Goal: Task Accomplishment & Management: Manage account settings

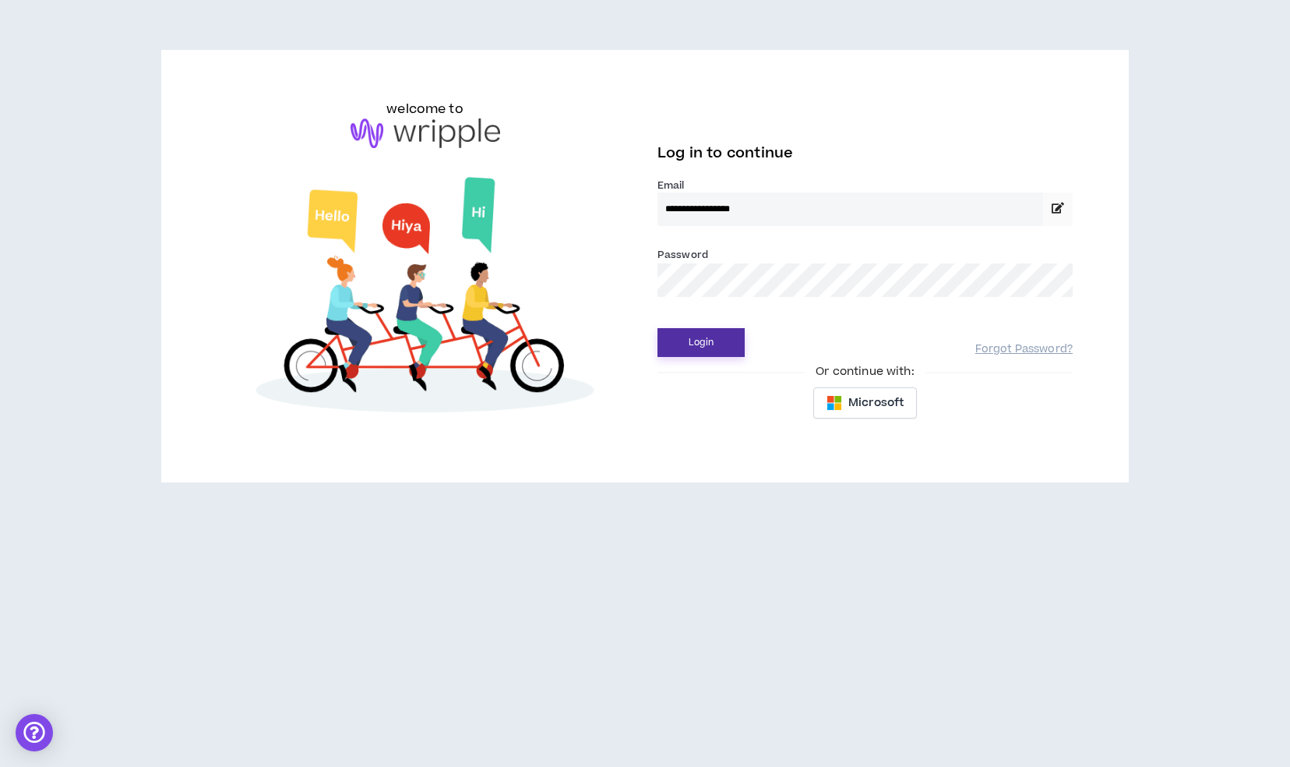
click at [714, 340] on button "Login" at bounding box center [701, 342] width 87 height 29
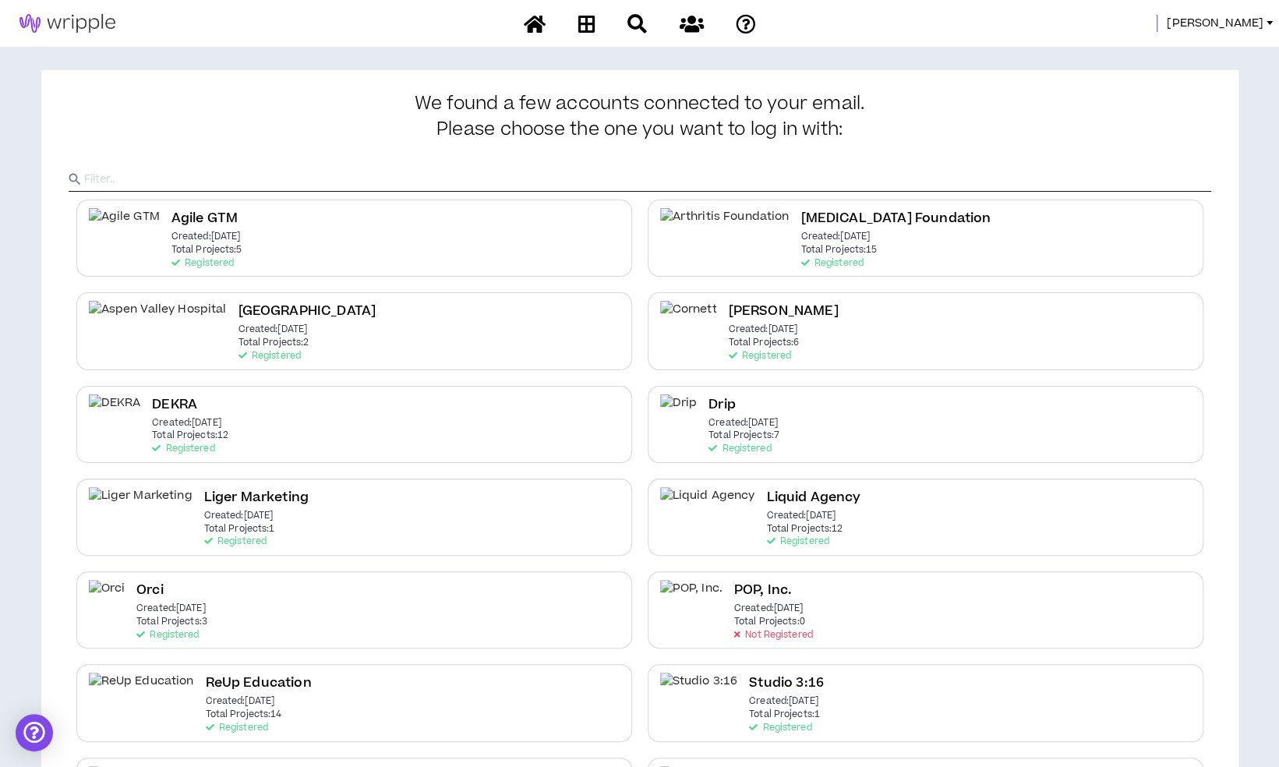
click at [1239, 21] on span "[PERSON_NAME]" at bounding box center [1214, 23] width 97 height 17
click at [1214, 41] on link "System Admin Portal" at bounding box center [1198, 52] width 141 height 23
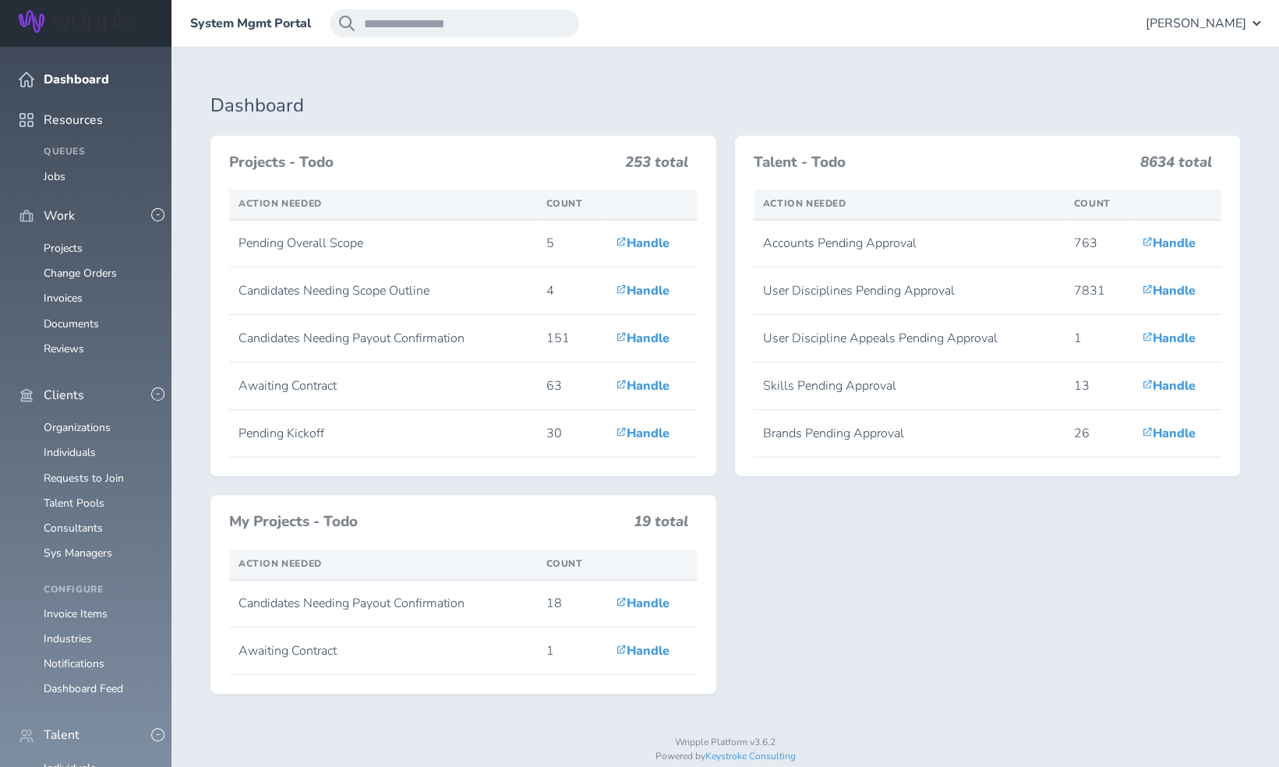
scroll to position [156, 0]
click at [79, 520] on link "Consultants" at bounding box center [73, 527] width 59 height 15
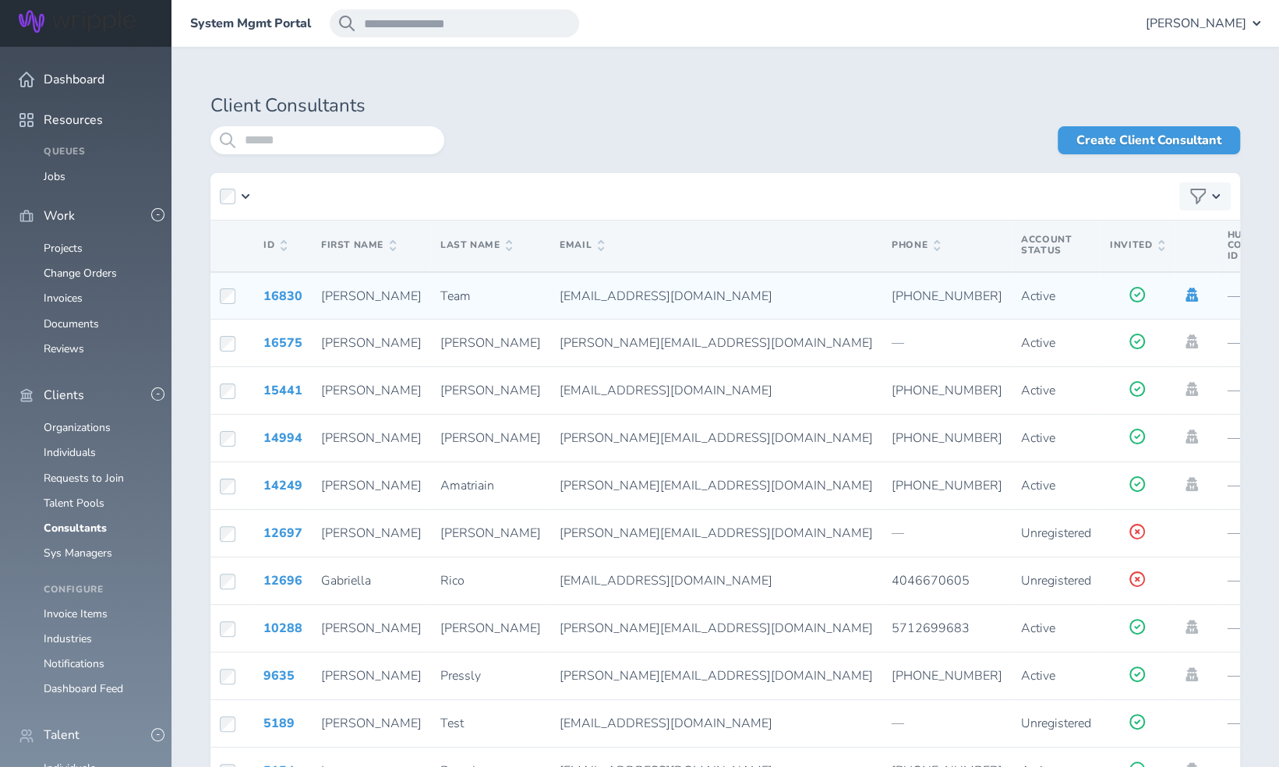
click at [1185, 291] on icon at bounding box center [1191, 295] width 12 height 14
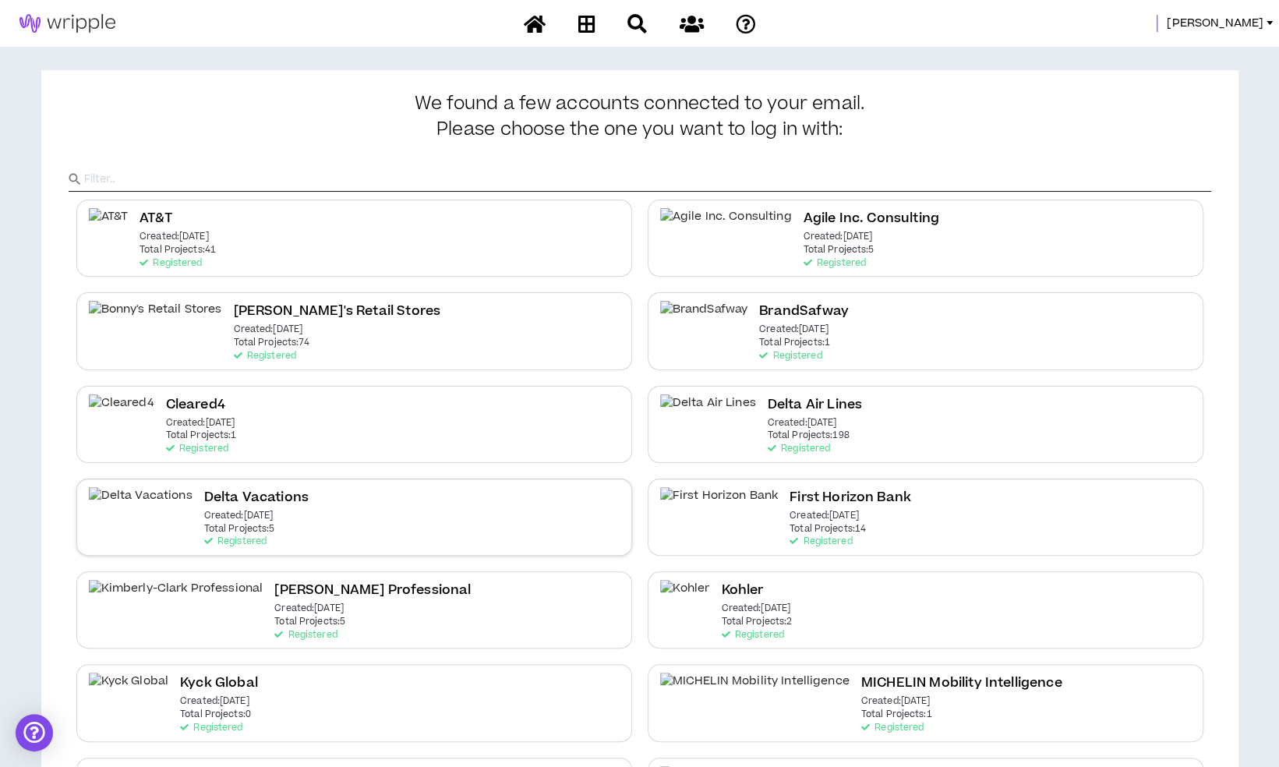
click at [326, 519] on div "Delta Vacations Created: Dec 7 2020 Total Projects: 5 Registered" at bounding box center [354, 516] width 556 height 77
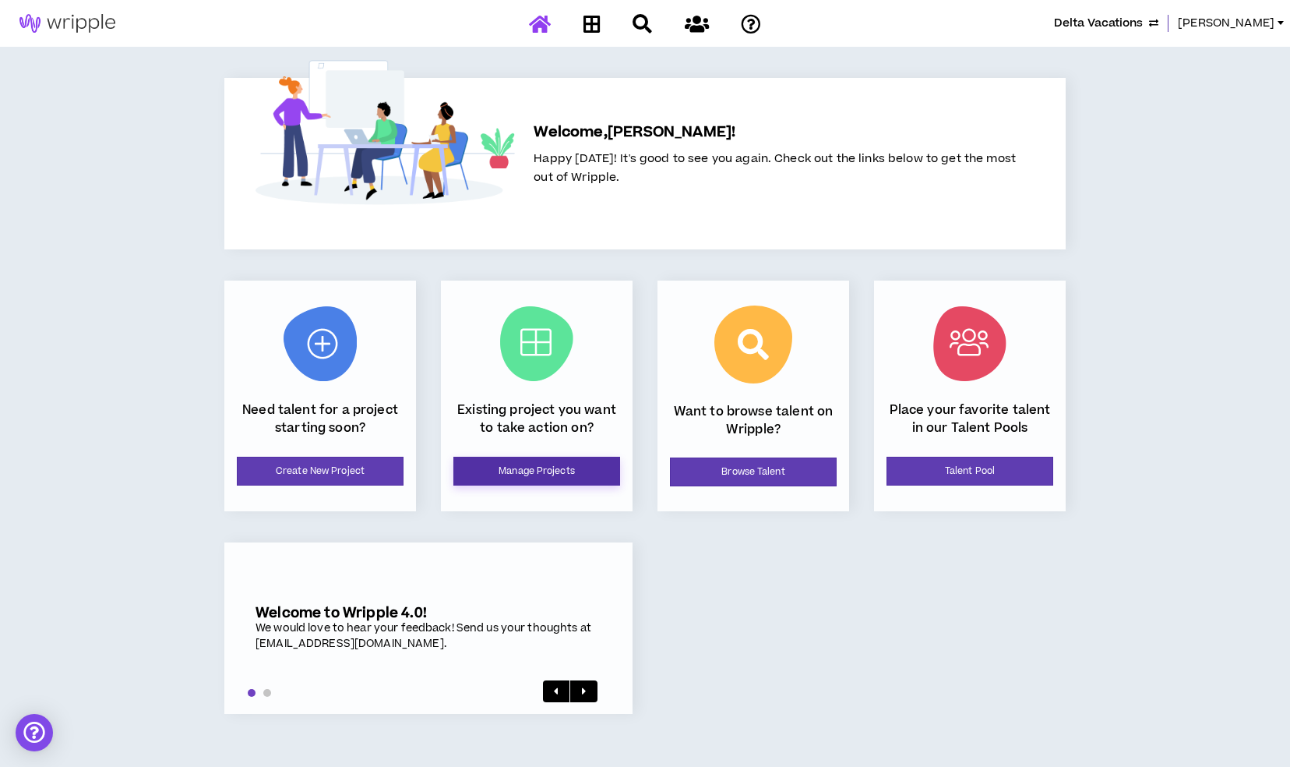
click at [497, 471] on link "Manage Projects" at bounding box center [536, 471] width 167 height 29
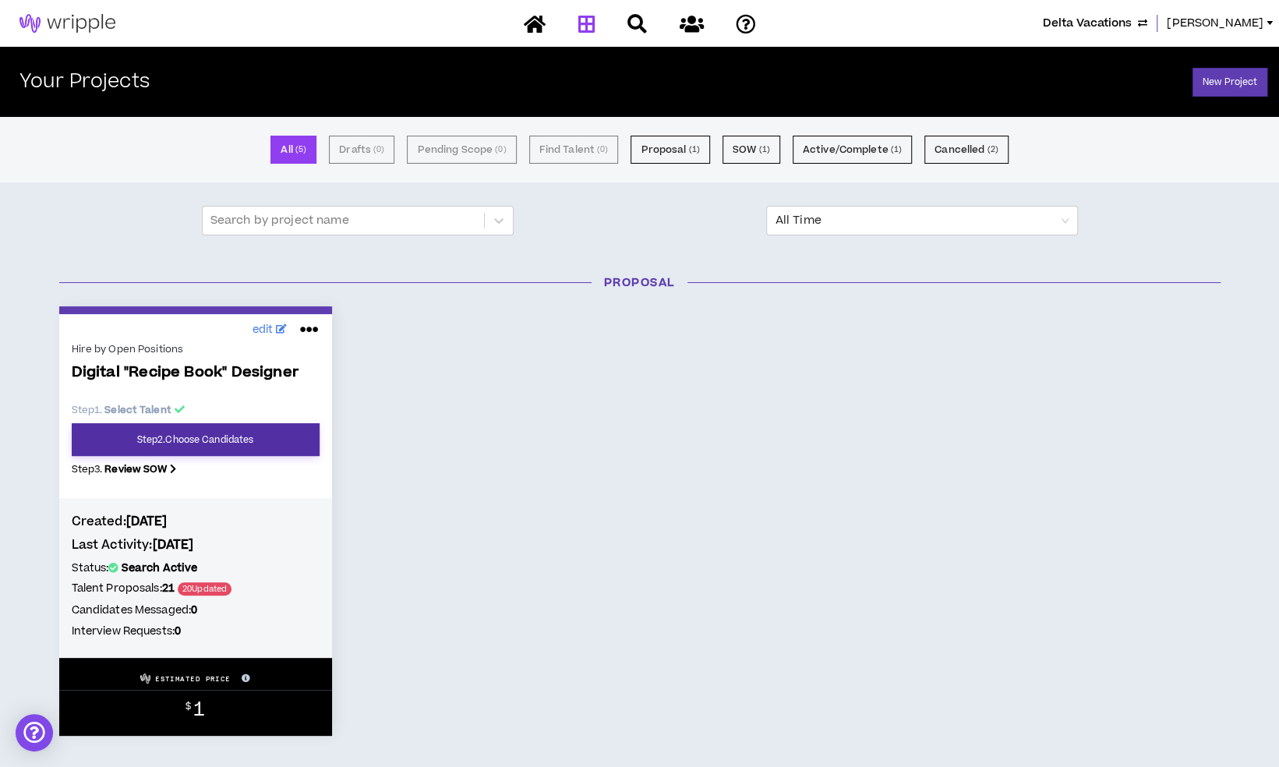
click at [196, 434] on link "Step 2 . Choose Candidates" at bounding box center [196, 439] width 248 height 33
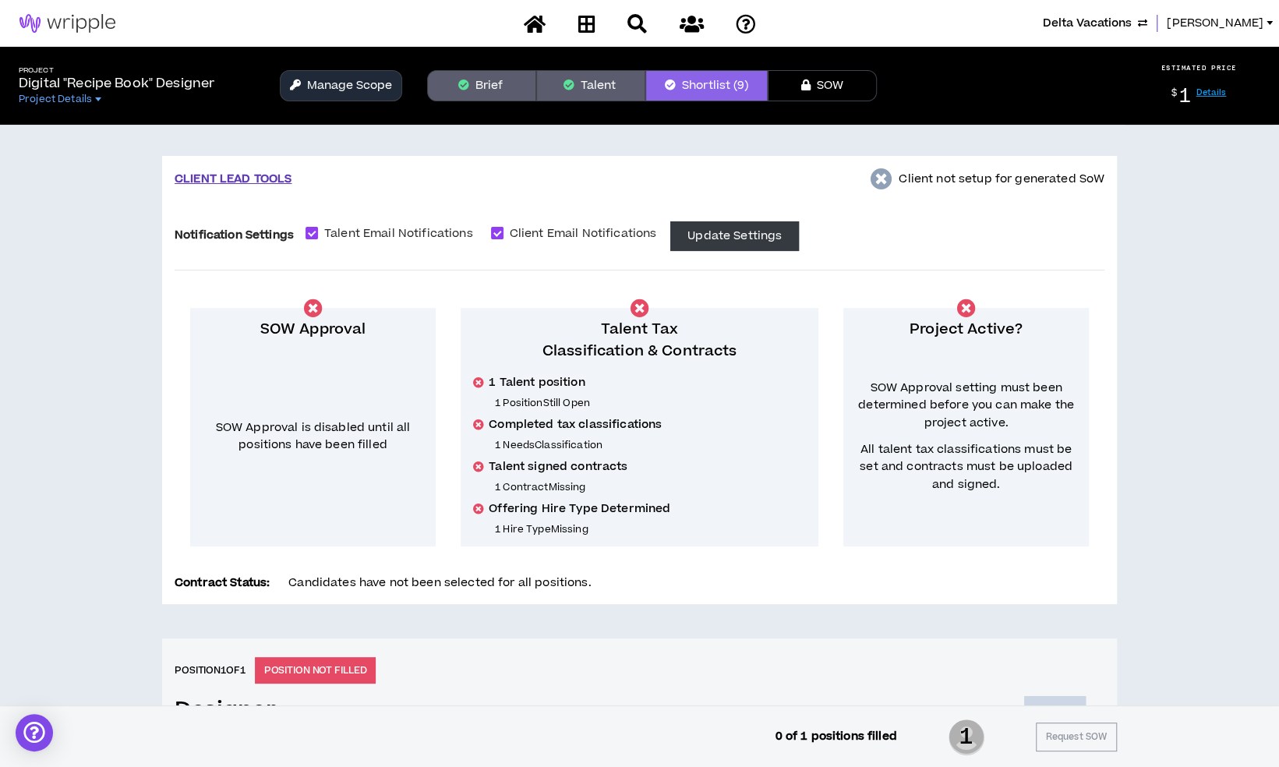
click at [469, 75] on button "Brief" at bounding box center [481, 85] width 109 height 31
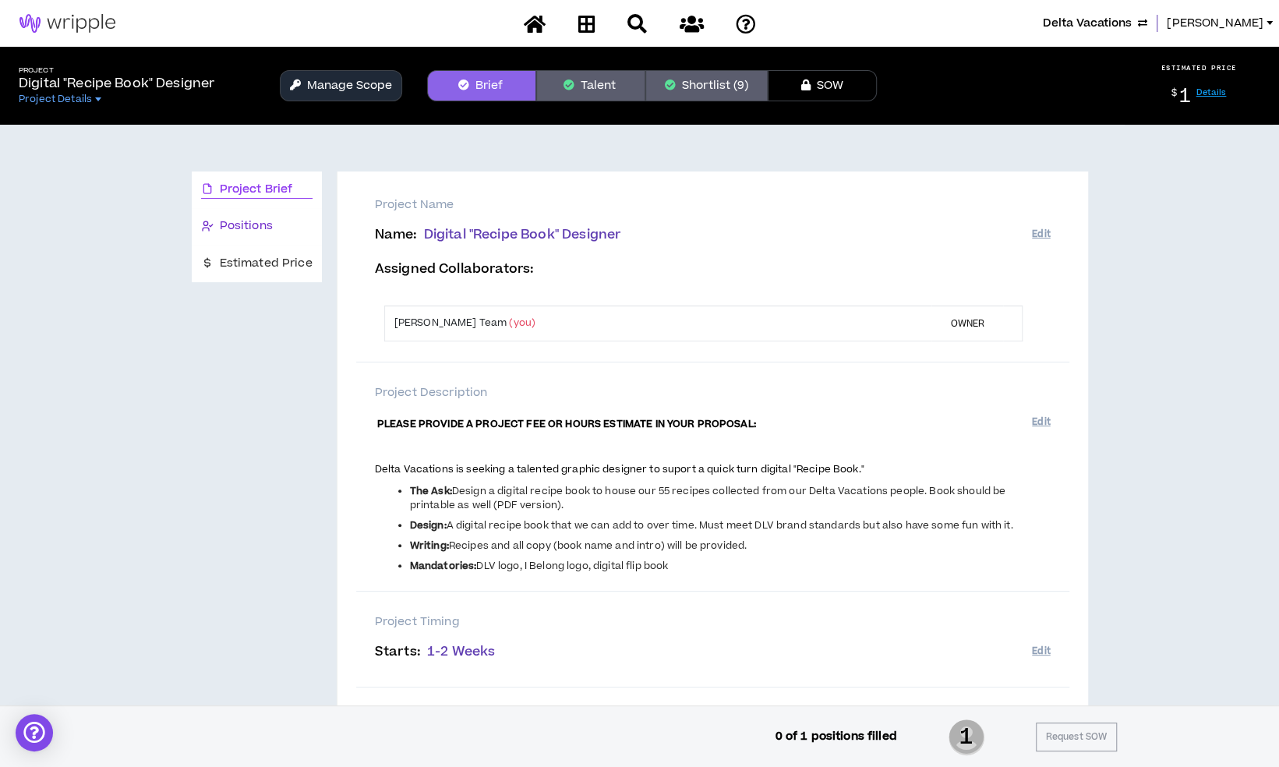
click at [295, 224] on div "Positions" at bounding box center [256, 225] width 111 height 17
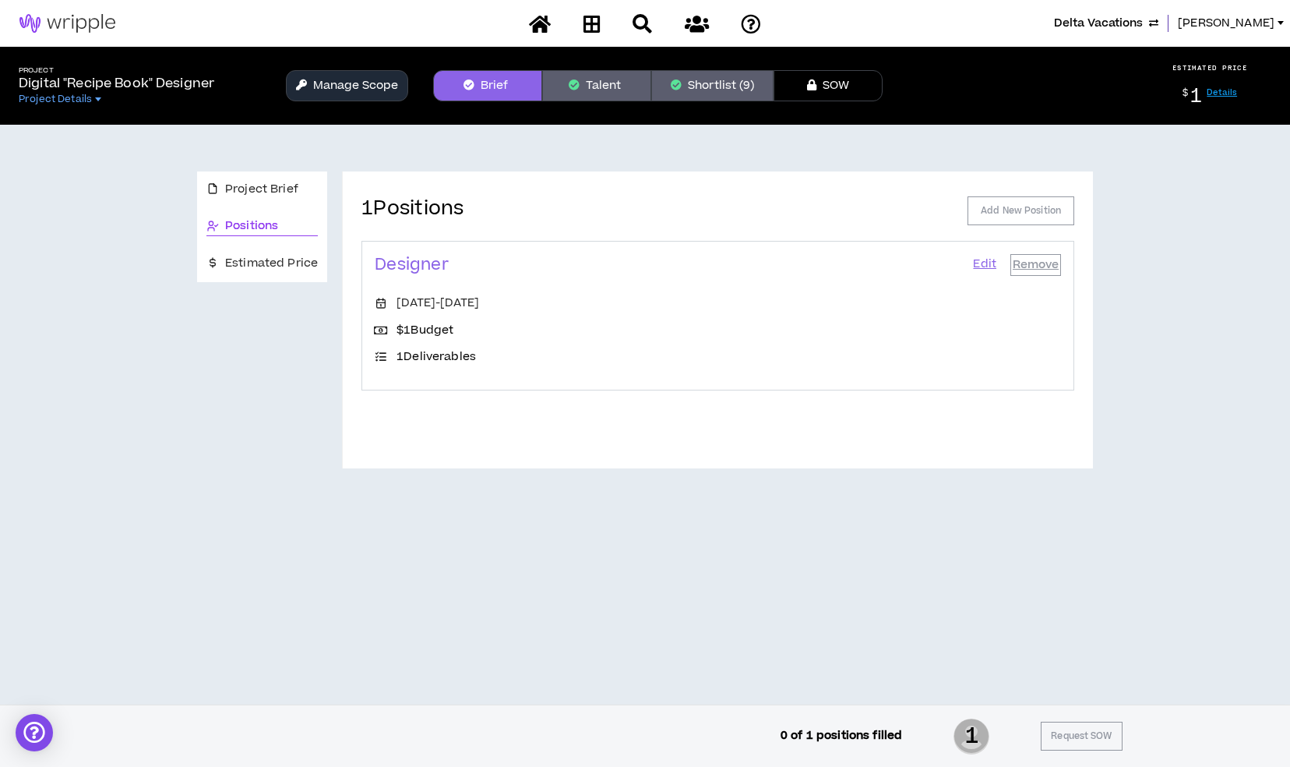
click at [983, 261] on link "Edit" at bounding box center [985, 265] width 26 height 22
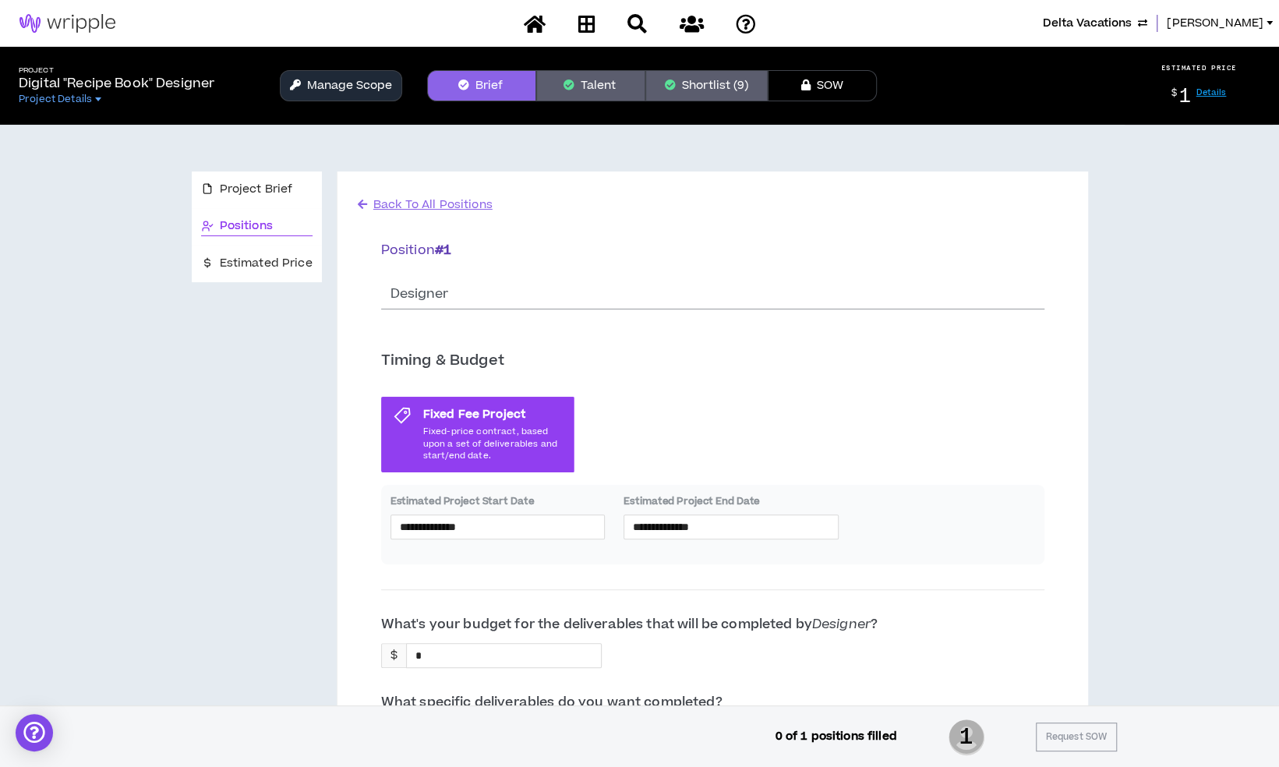
scroll to position [390, 0]
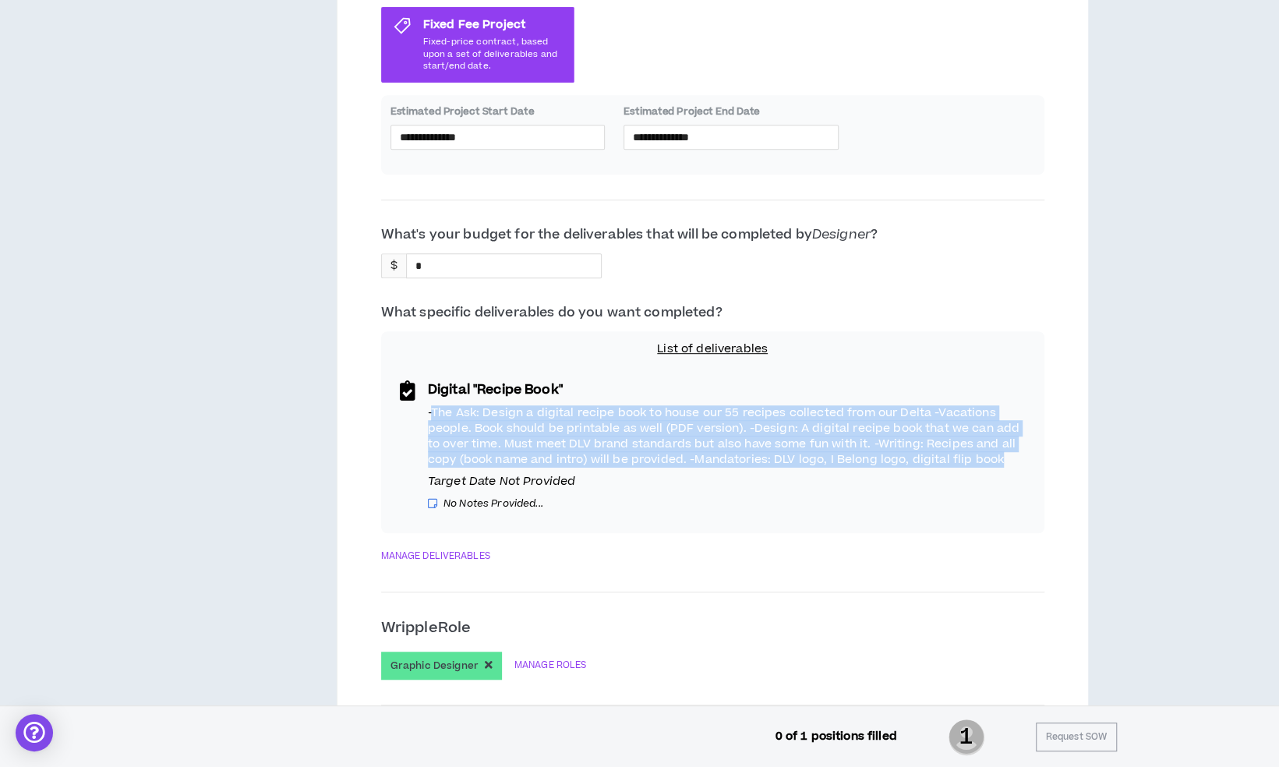
drag, startPoint x: 430, startPoint y: 410, endPoint x: 984, endPoint y: 453, distance: 555.7
click at [984, 453] on p "-The Ask: Design a digital recipe book to house our 55 recipes collected from o…" at bounding box center [727, 436] width 598 height 62
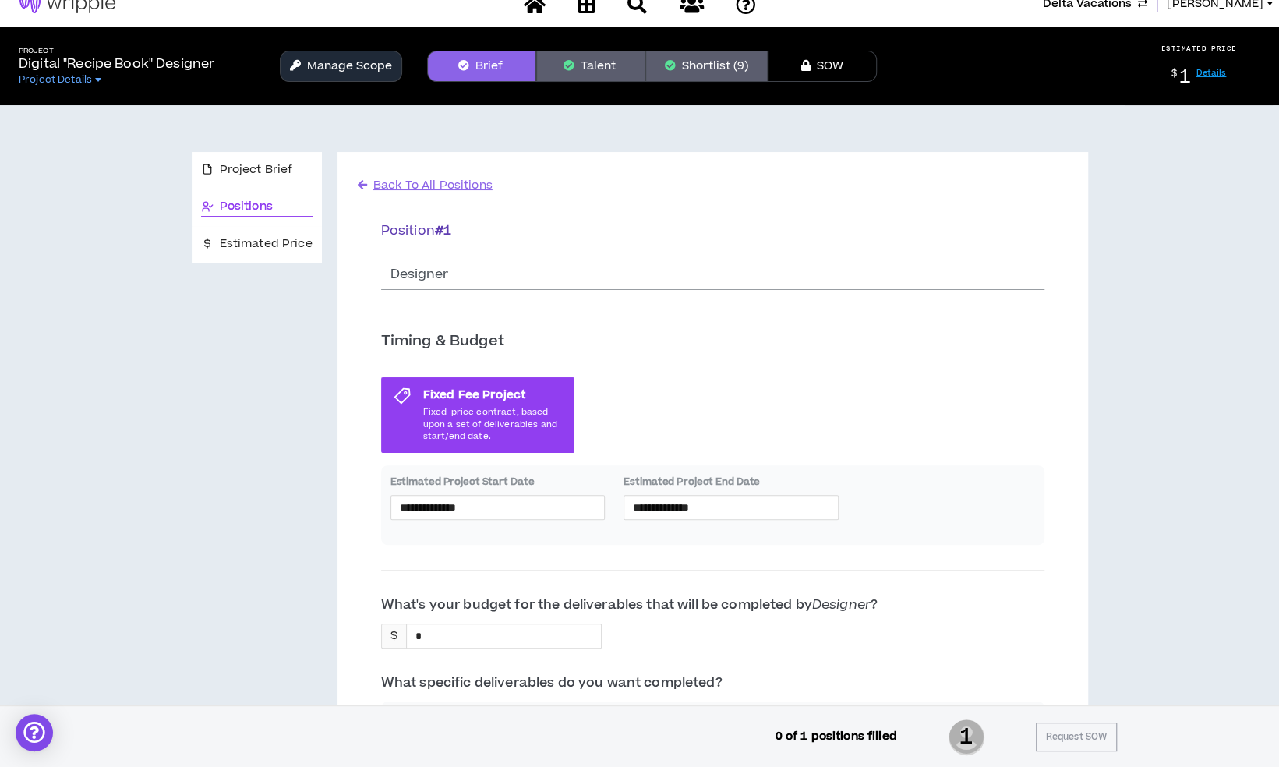
scroll to position [0, 0]
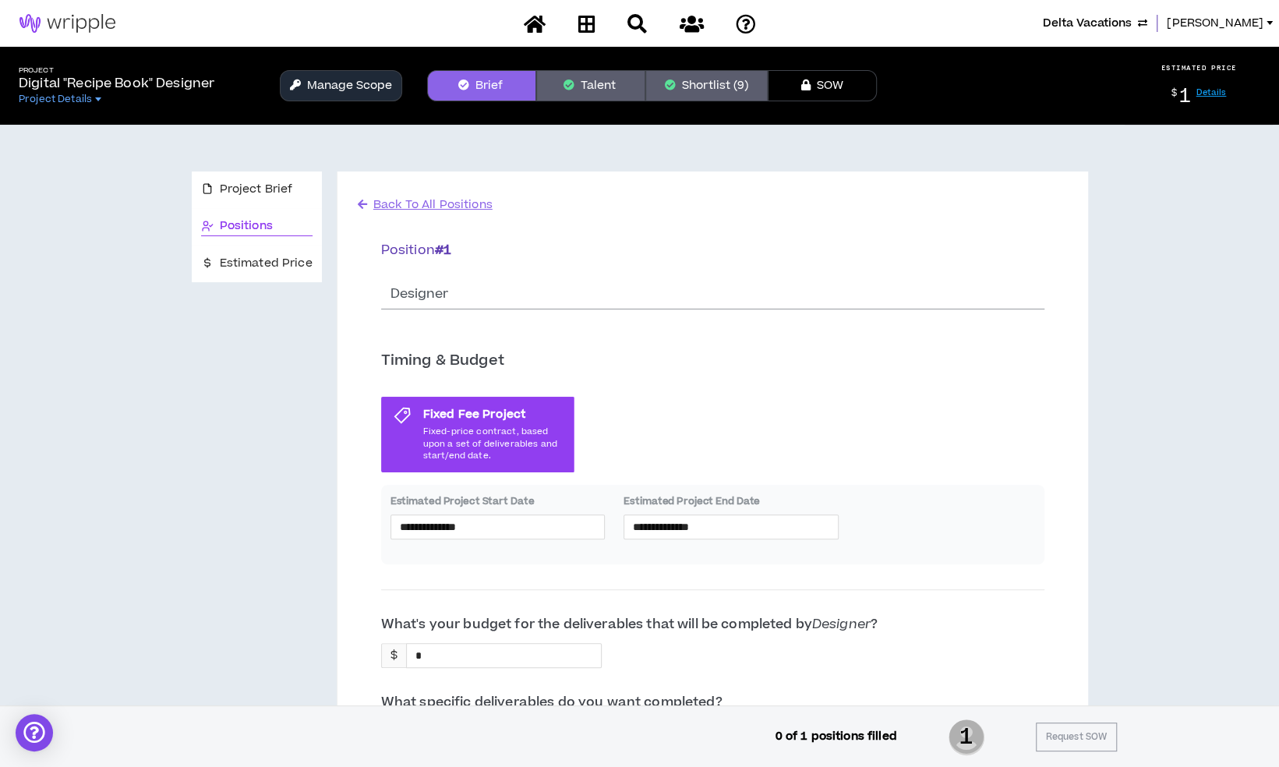
click at [606, 83] on button "Talent" at bounding box center [590, 85] width 109 height 31
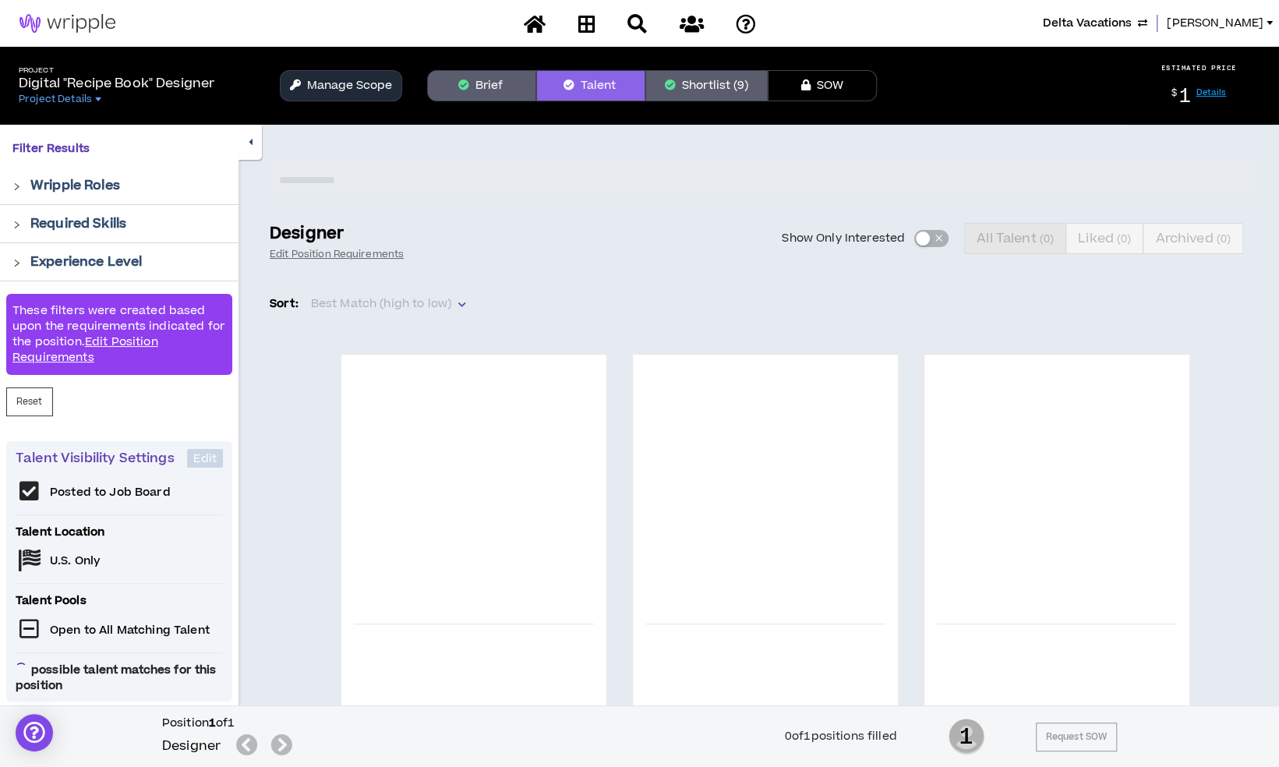
click at [516, 96] on button "Brief" at bounding box center [481, 85] width 109 height 31
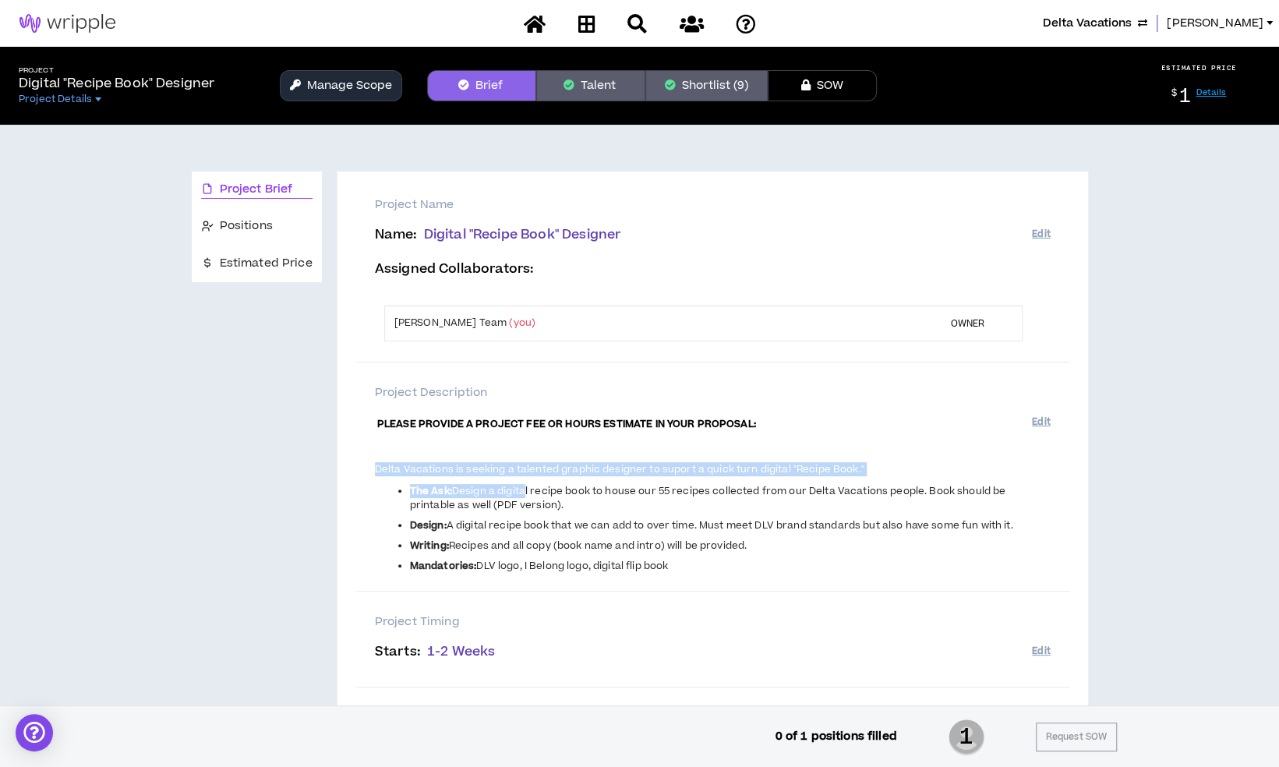
drag, startPoint x: 371, startPoint y: 470, endPoint x: 524, endPoint y: 478, distance: 153.0
click at [524, 478] on div "Project Description PLEASE PROVIDE A PROJECT FEE OR HOURS ESTIMATE IN YOUR PROP…" at bounding box center [712, 476] width 713 height 229
click at [524, 478] on span "PLEASE PROVIDE A PROJECT FEE OR HOURS ESTIMATE IN YOUR PROPOSAL: Delta Vacation…" at bounding box center [703, 493] width 657 height 157
click at [435, 478] on span "PLEASE PROVIDE A PROJECT FEE OR HOURS ESTIMATE IN YOUR PROPOSAL: Delta Vacation…" at bounding box center [703, 493] width 657 height 157
drag, startPoint x: 409, startPoint y: 489, endPoint x: 709, endPoint y: 566, distance: 309.7
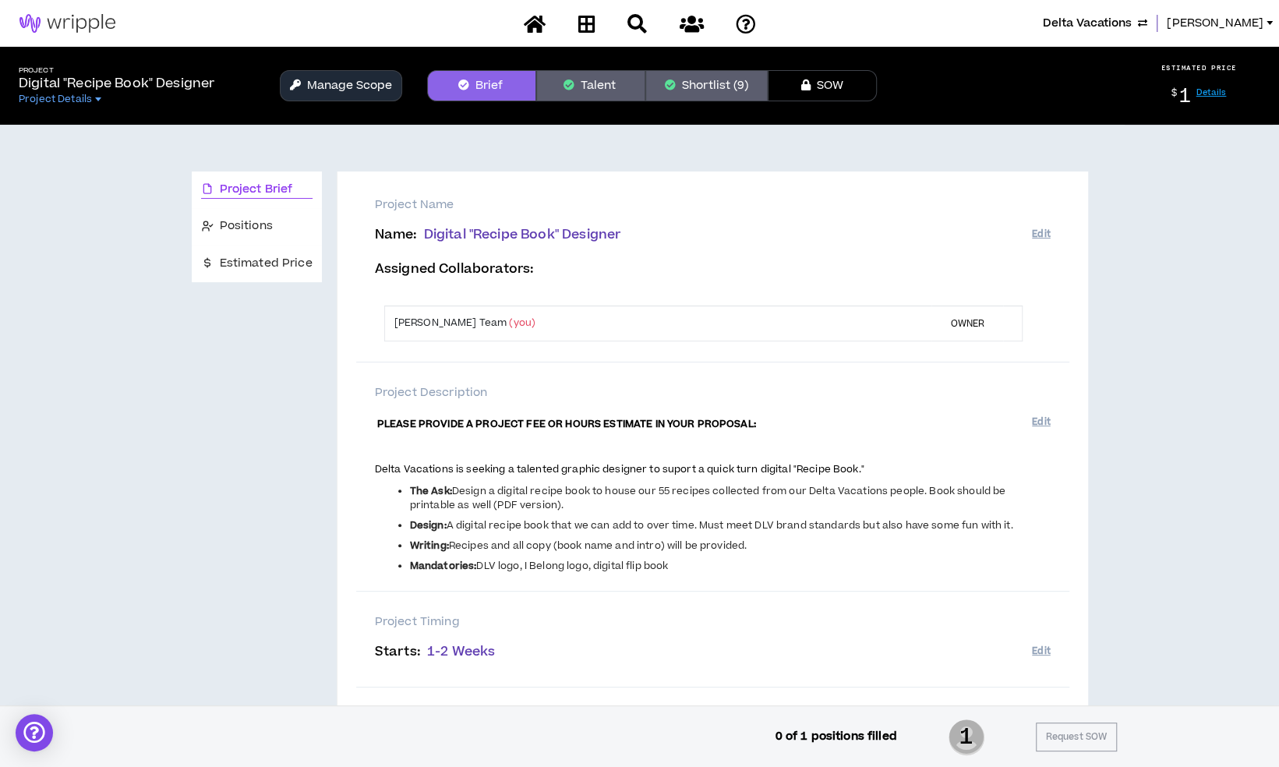
click at [709, 566] on ul "The Ask: Design a digital recipe book to house our 55 recipes collected from ou…" at bounding box center [703, 528] width 657 height 89
copy ul "The Ask: Design a digital recipe book to house our 55 recipes collected from ou…"
click at [620, 547] on span "Recipes and all copy (book name and intro) will be provided." at bounding box center [598, 545] width 298 height 14
drag, startPoint x: 683, startPoint y: 560, endPoint x: 408, endPoint y: 485, distance: 285.0
click at [408, 485] on ul "The Ask: Design a digital recipe book to house our 55 recipes collected from ou…" at bounding box center [703, 528] width 657 height 89
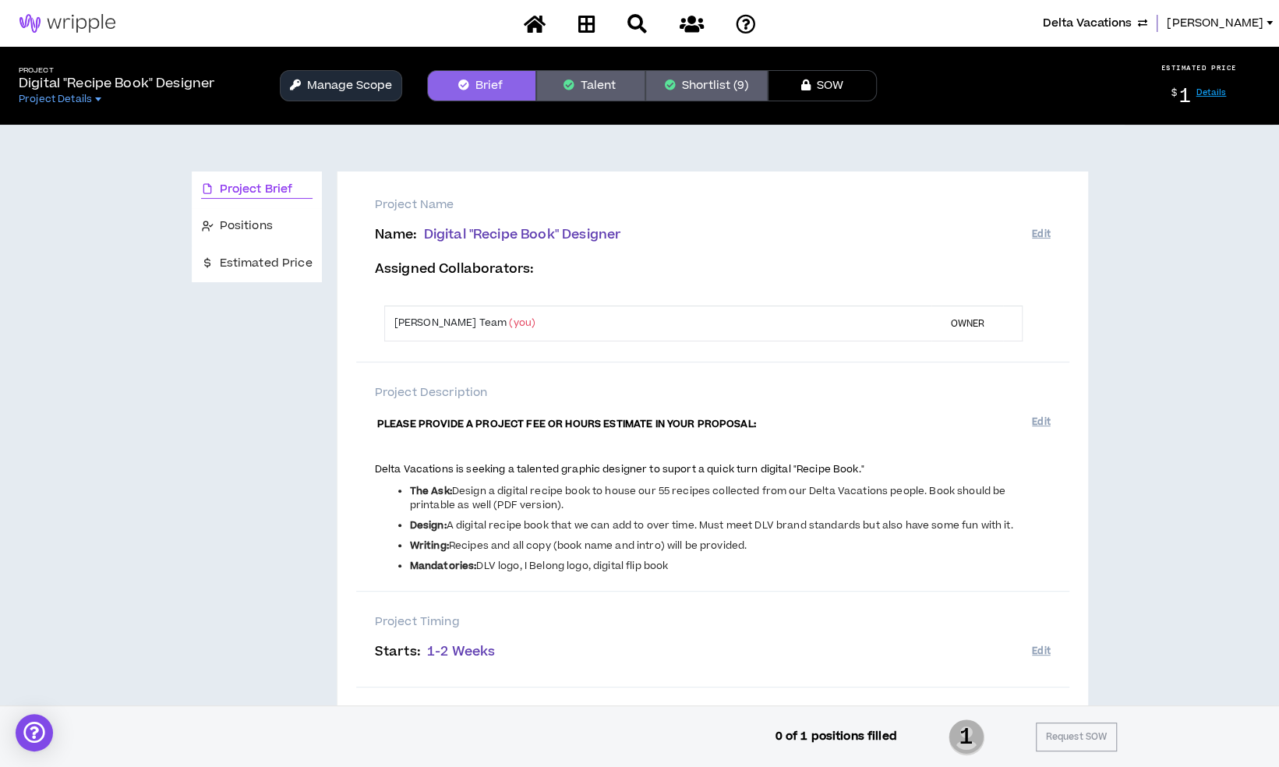
copy ul "The Ask: Design a digital recipe book to house our 55 recipes collected from ou…"
click at [1124, 21] on span "Delta Vacations" at bounding box center [1086, 23] width 89 height 17
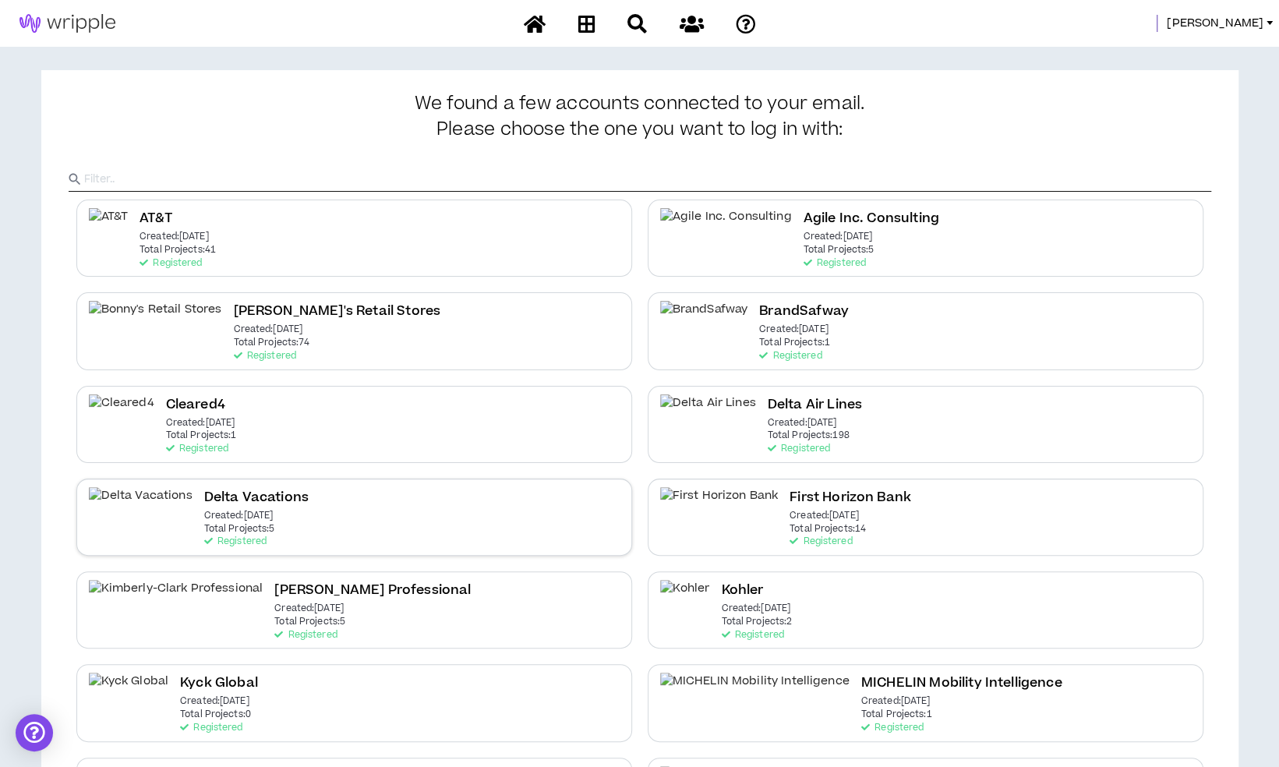
click at [204, 531] on p "Total Projects: 5" at bounding box center [239, 529] width 71 height 11
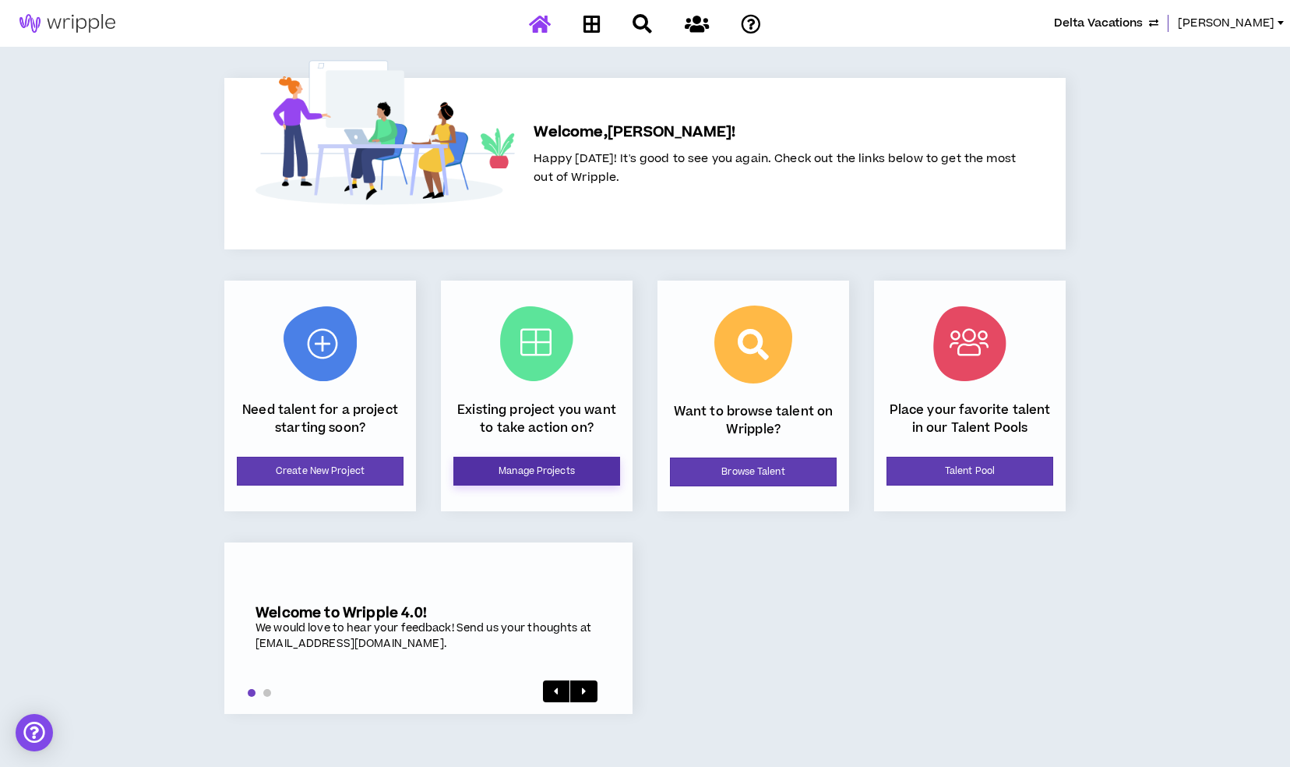
click at [527, 470] on link "Manage Projects" at bounding box center [536, 471] width 167 height 29
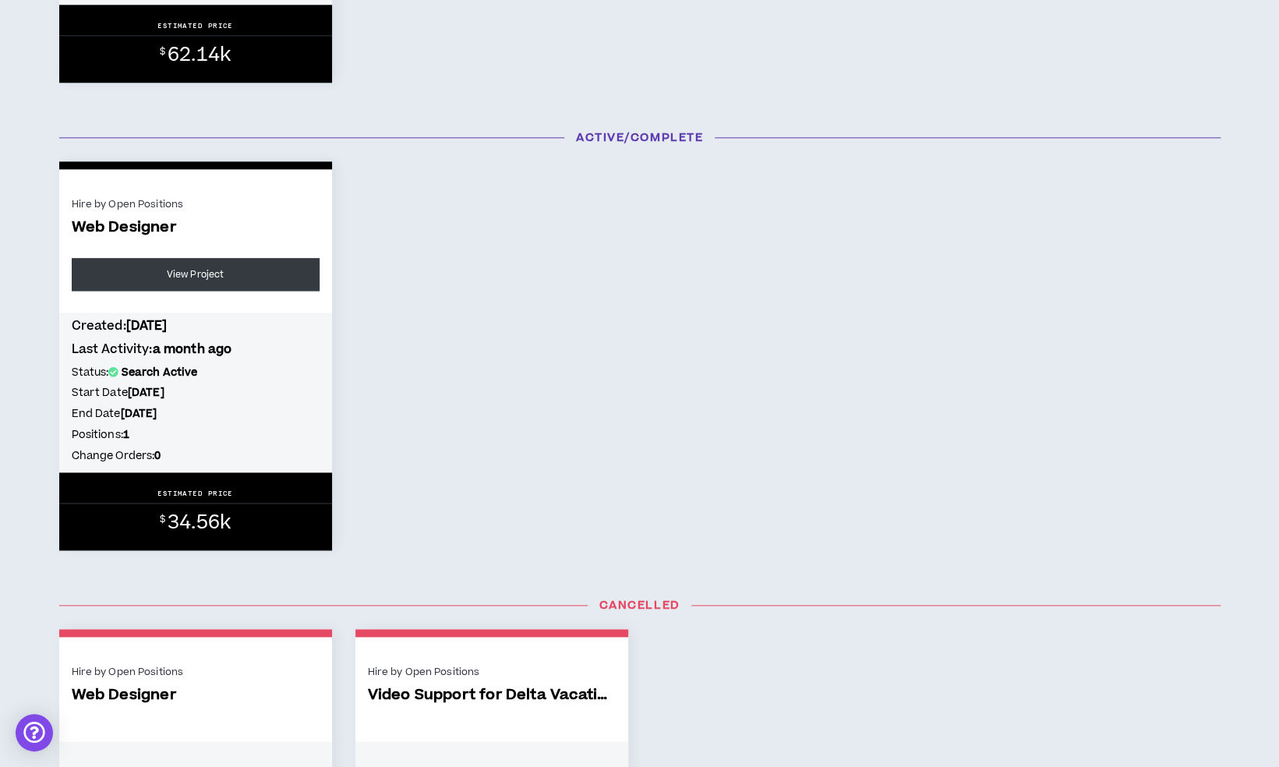
scroll to position [1247, 0]
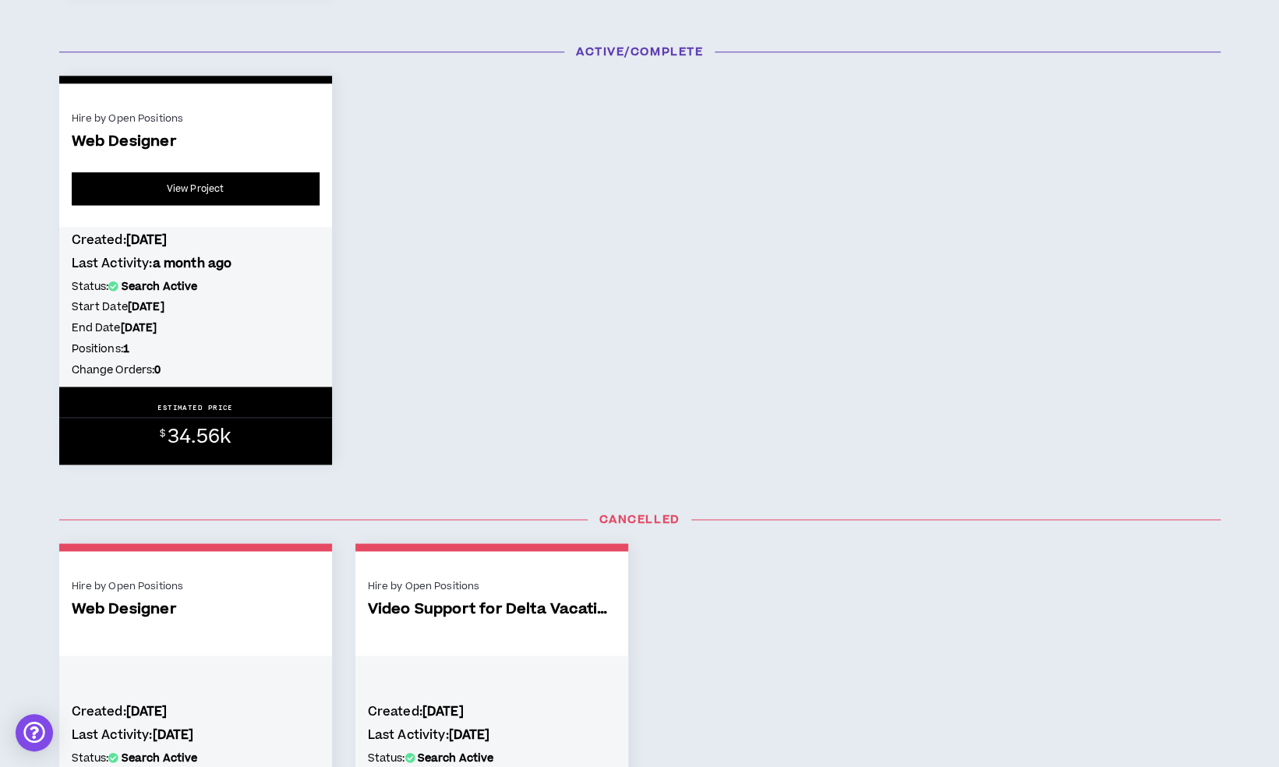
click at [251, 205] on link "View Project" at bounding box center [196, 188] width 248 height 33
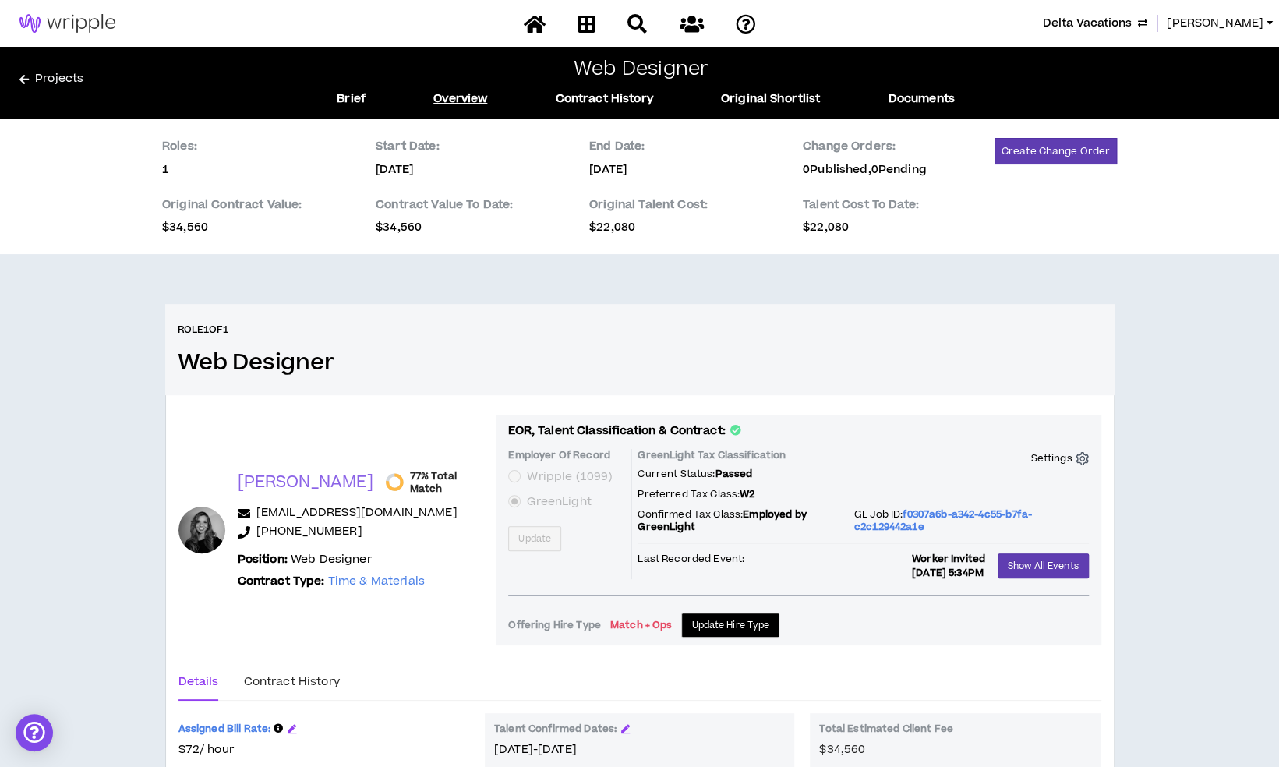
click at [1117, 20] on span "Delta Vacations" at bounding box center [1086, 23] width 89 height 17
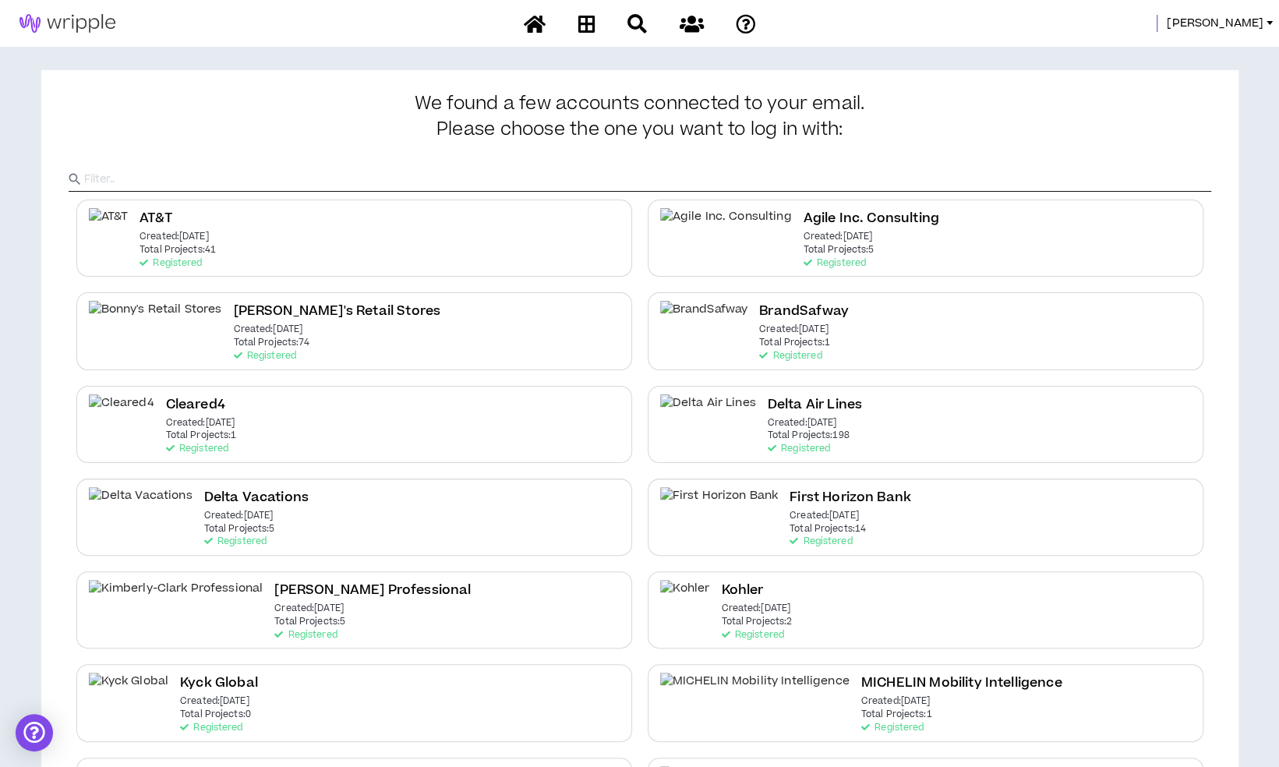
click at [304, 499] on div "Delta Vacations Created: Dec 7 2020 Total Projects: 5 Registered" at bounding box center [354, 516] width 556 height 77
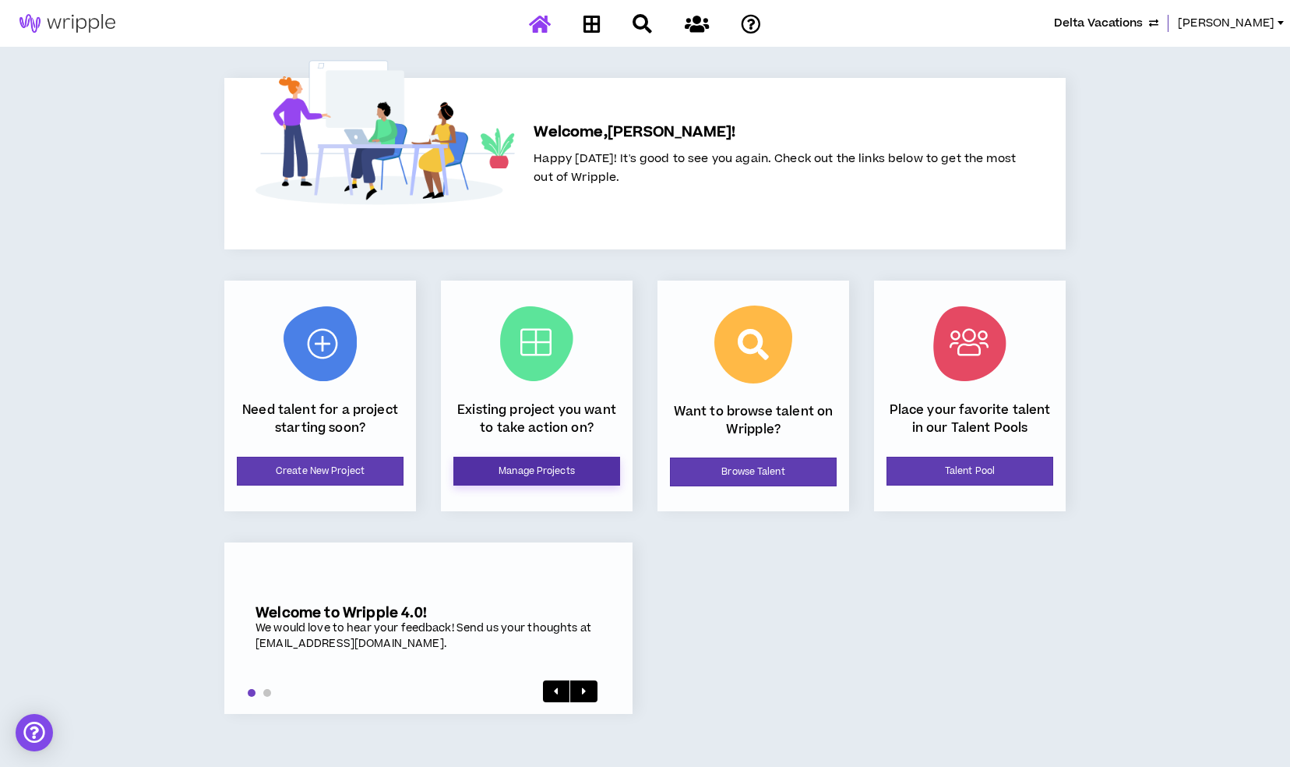
click at [521, 474] on link "Manage Projects" at bounding box center [536, 471] width 167 height 29
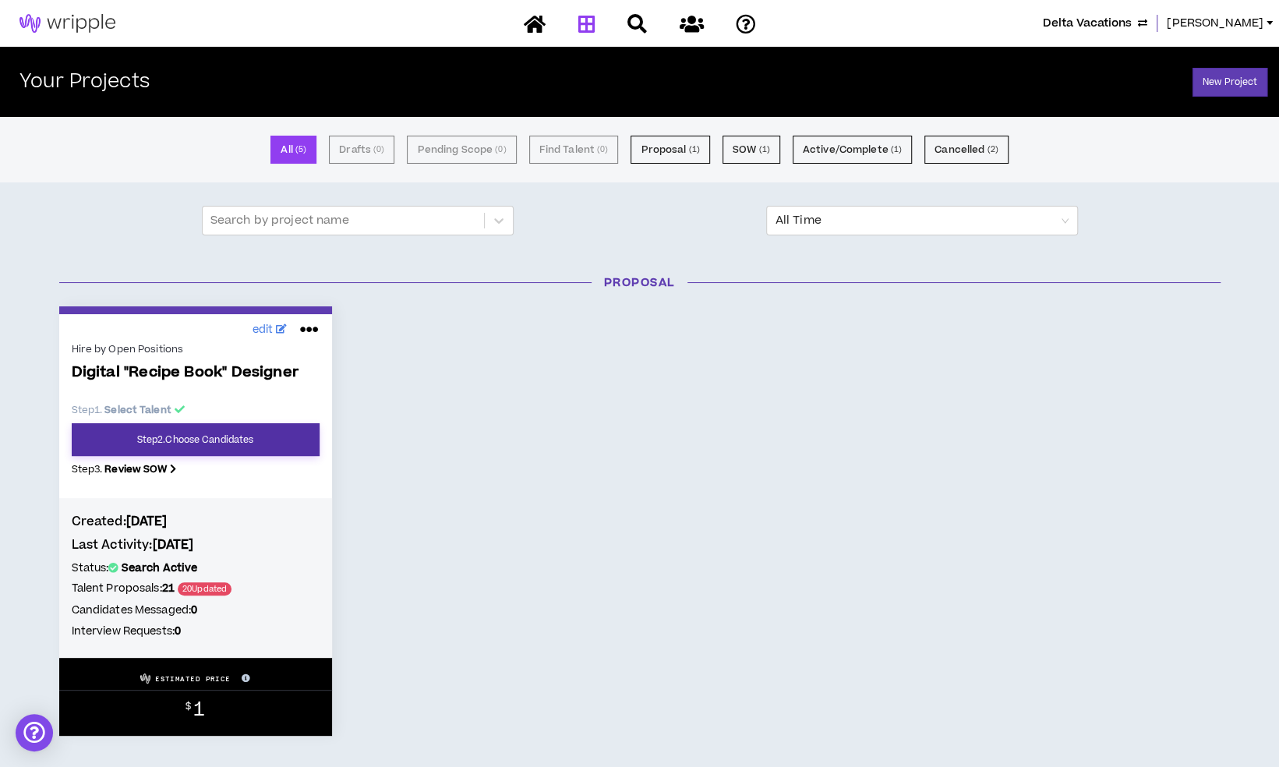
click at [254, 444] on link "Step 2 . Choose Candidates" at bounding box center [196, 439] width 248 height 33
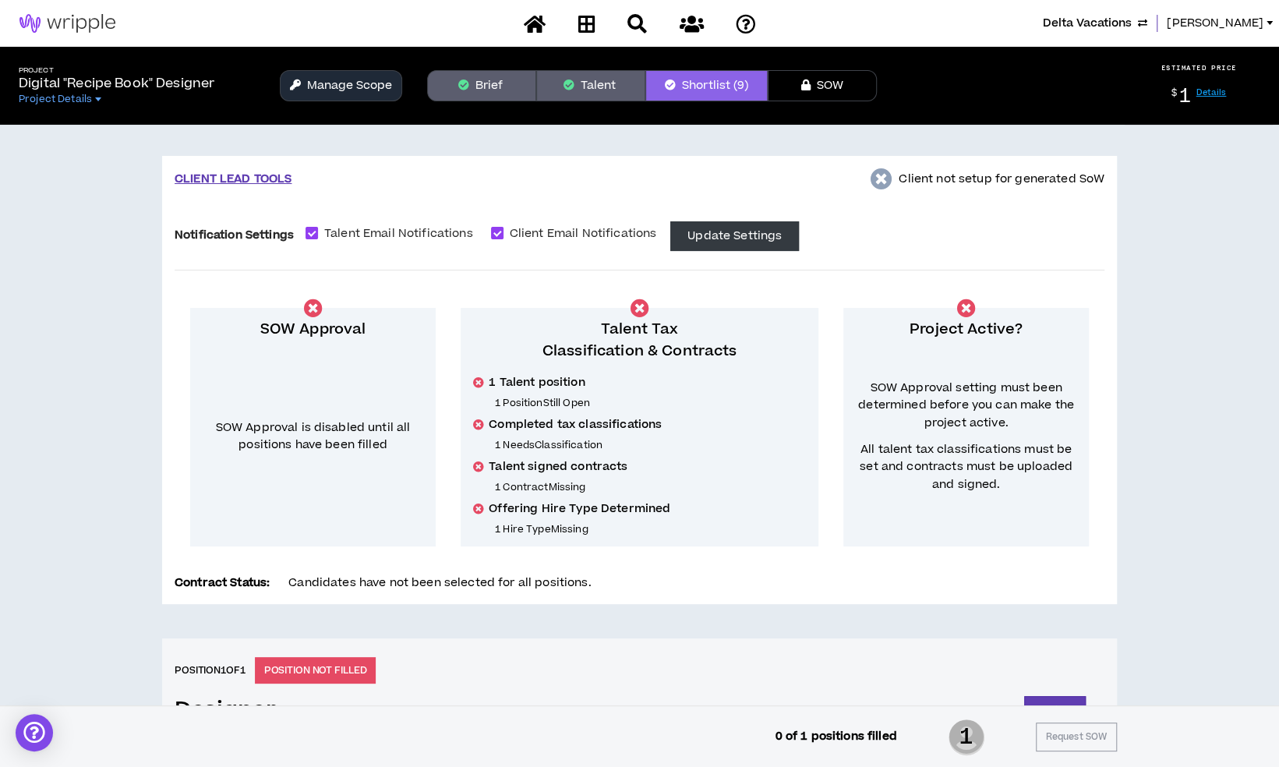
click at [496, 92] on button "Brief" at bounding box center [481, 85] width 109 height 31
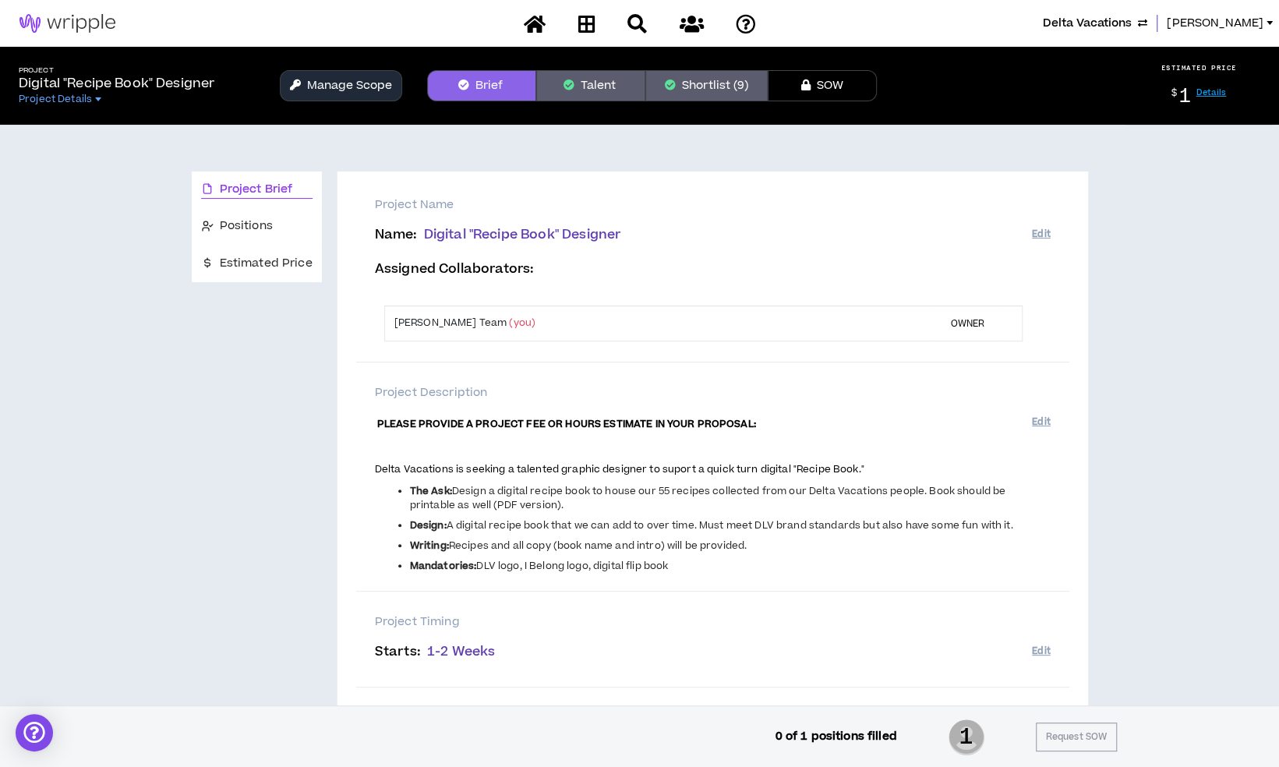
click at [552, 541] on span "Recipes and all copy (book name and intro) will be provided." at bounding box center [598, 545] width 298 height 14
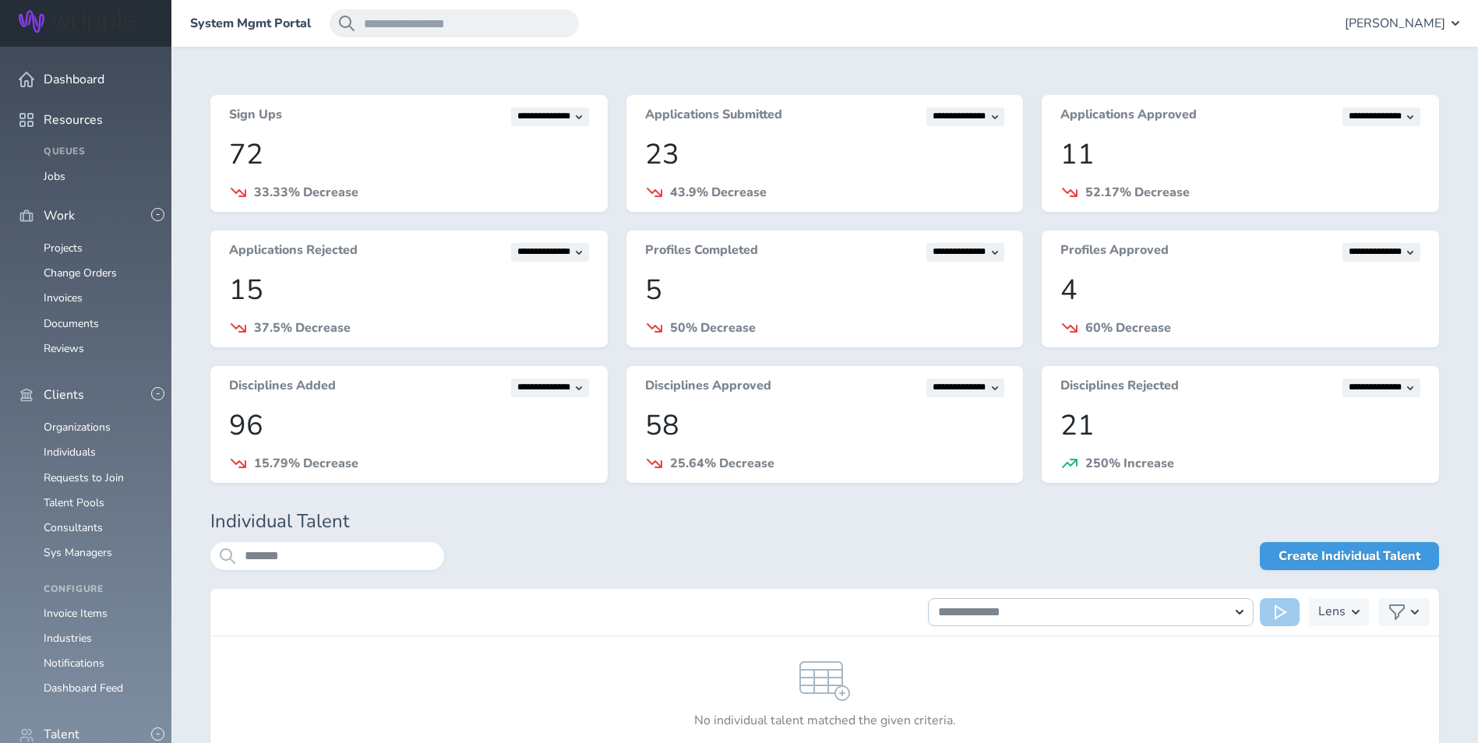
scroll to position [400, 0]
click at [307, 555] on input "*******" at bounding box center [327, 556] width 234 height 28
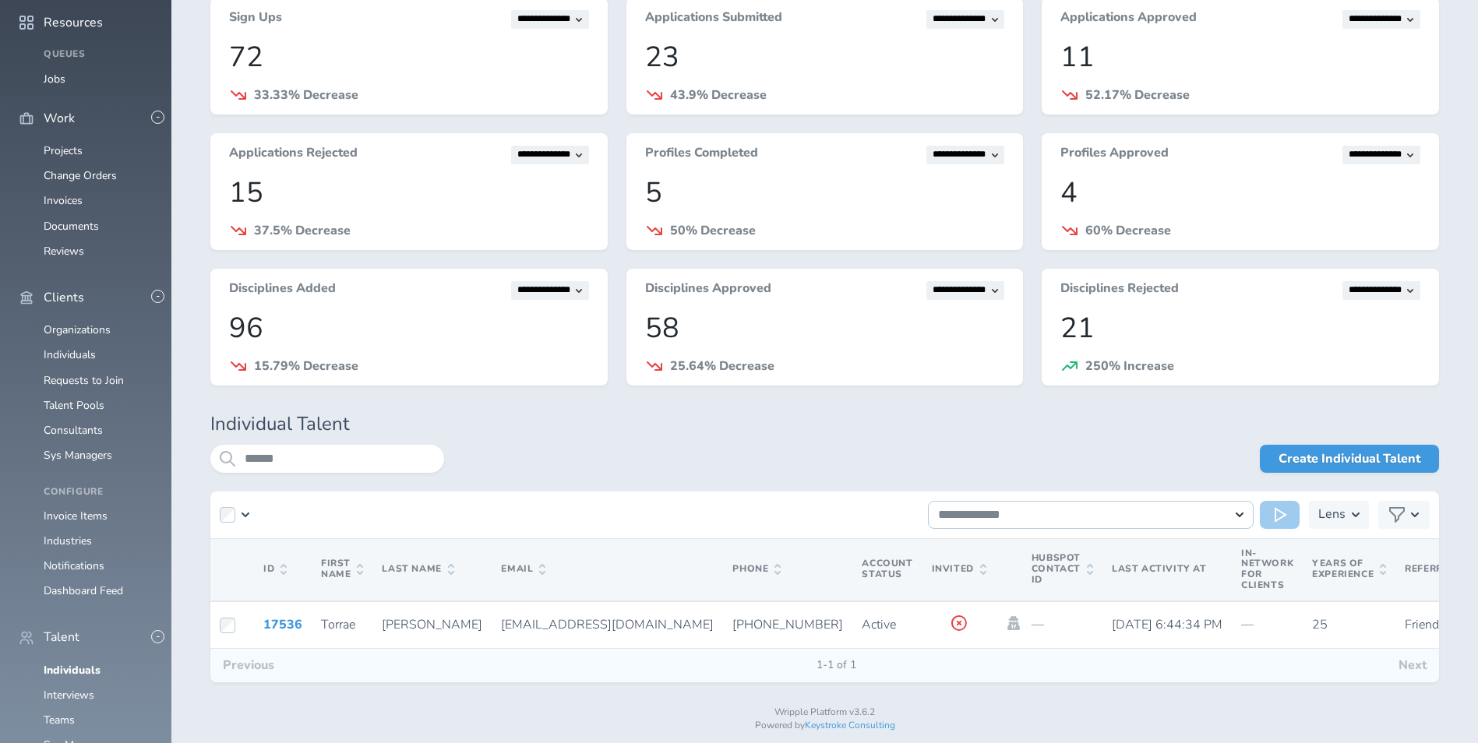
scroll to position [126, 0]
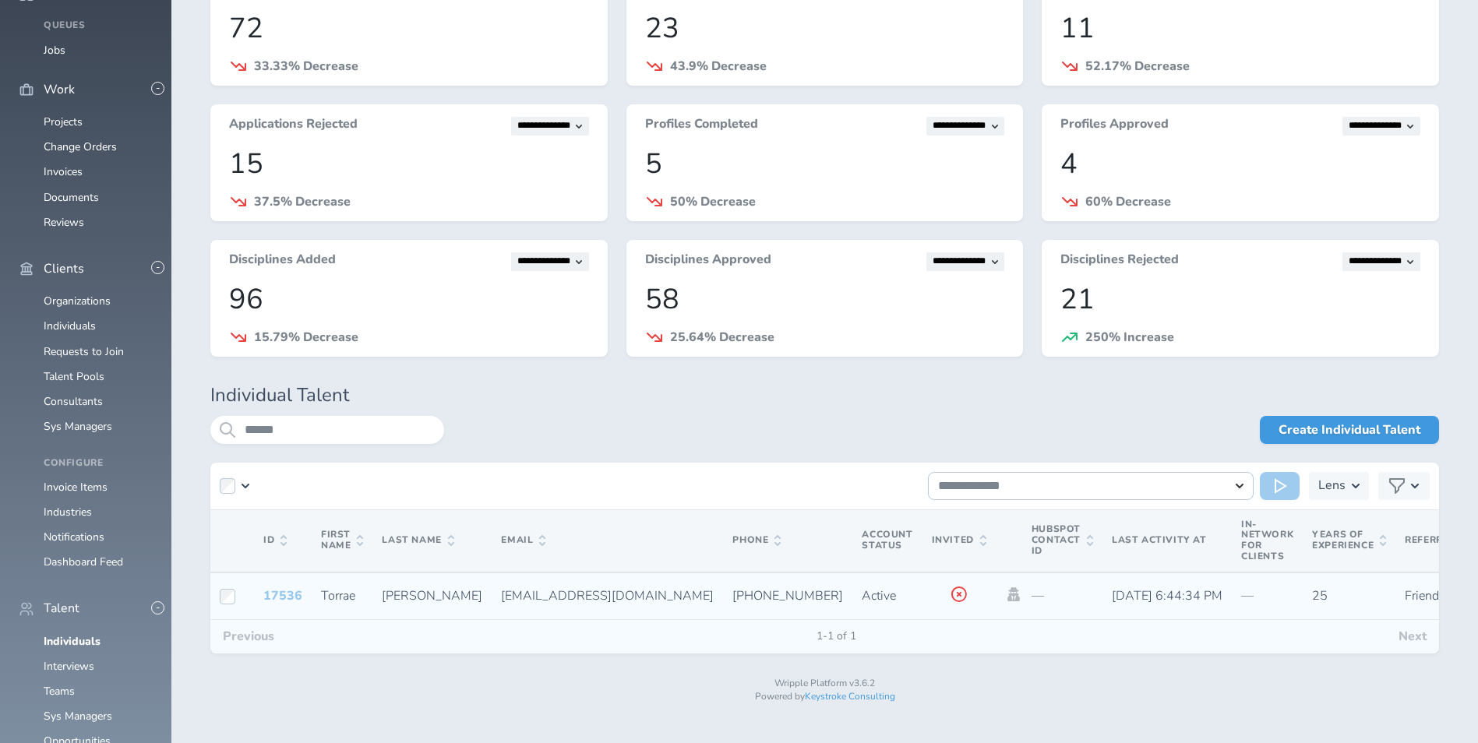
type input "******"
click at [291, 593] on link "17536" at bounding box center [282, 595] width 39 height 17
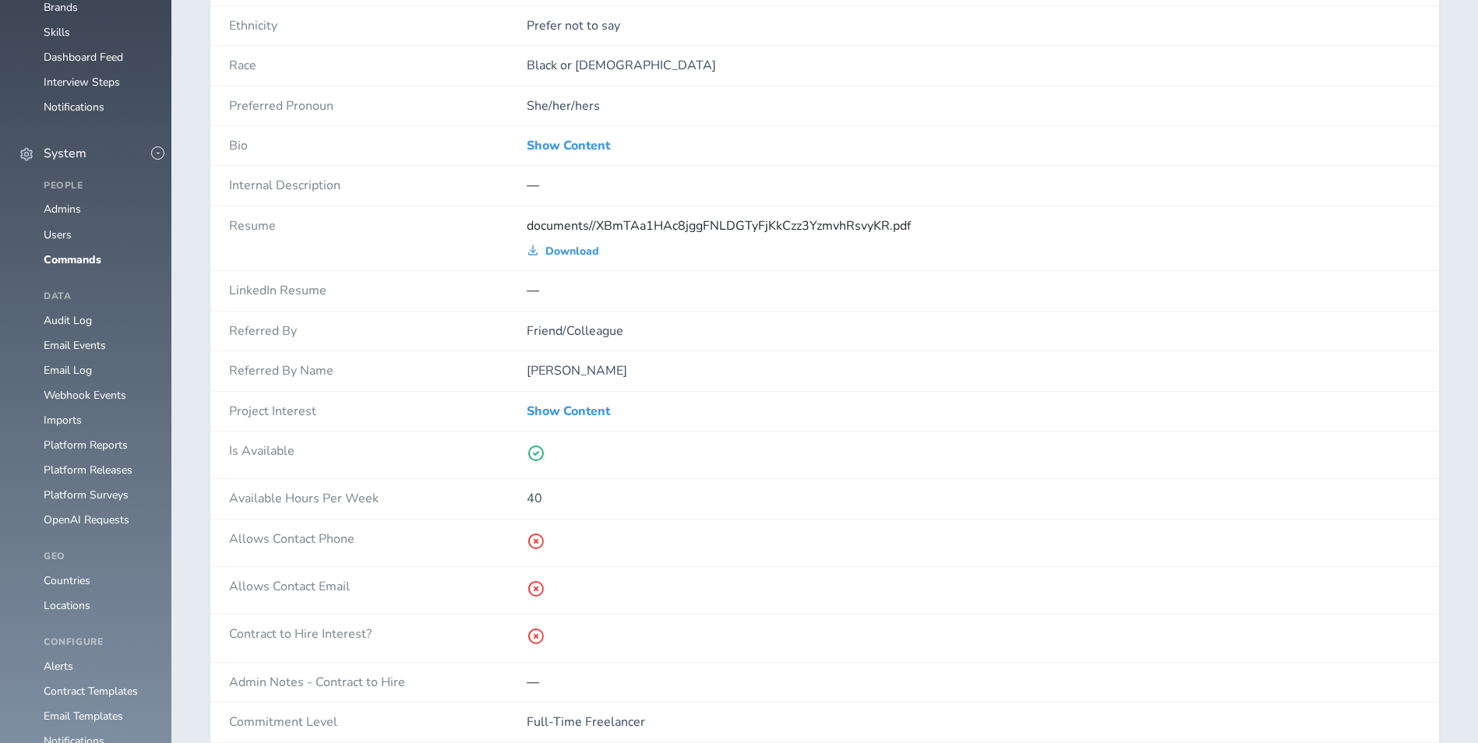
scroll to position [1169, 0]
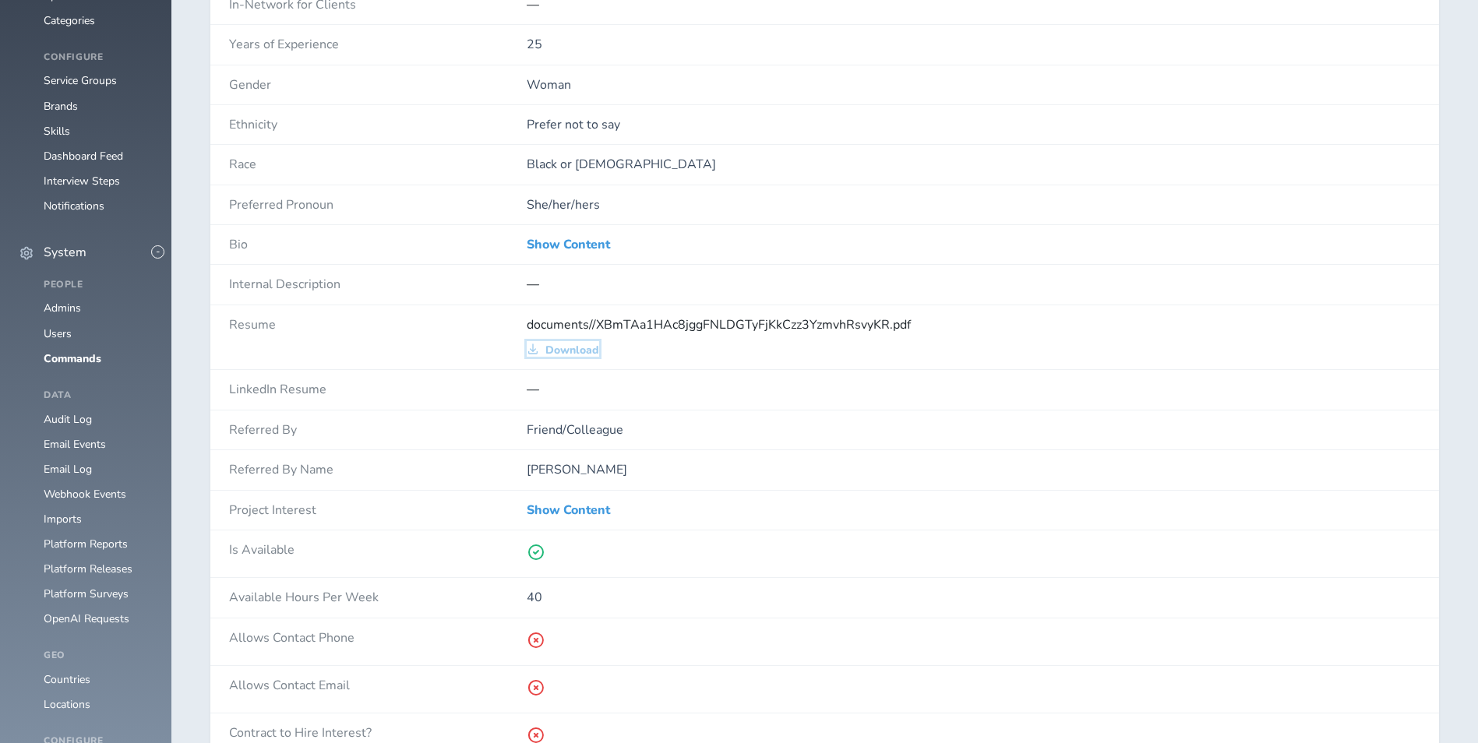
click at [552, 346] on span "Download" at bounding box center [572, 350] width 54 height 12
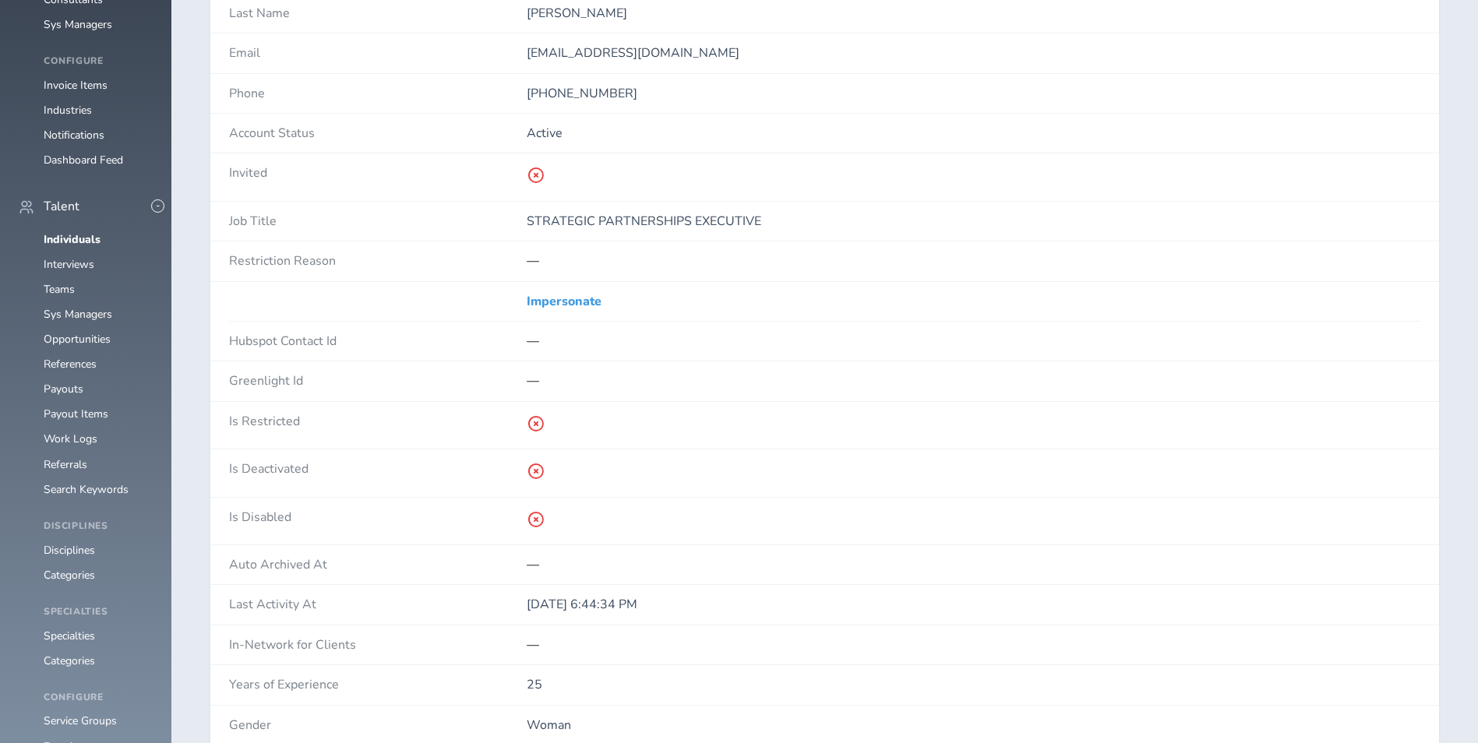
scroll to position [156, 0]
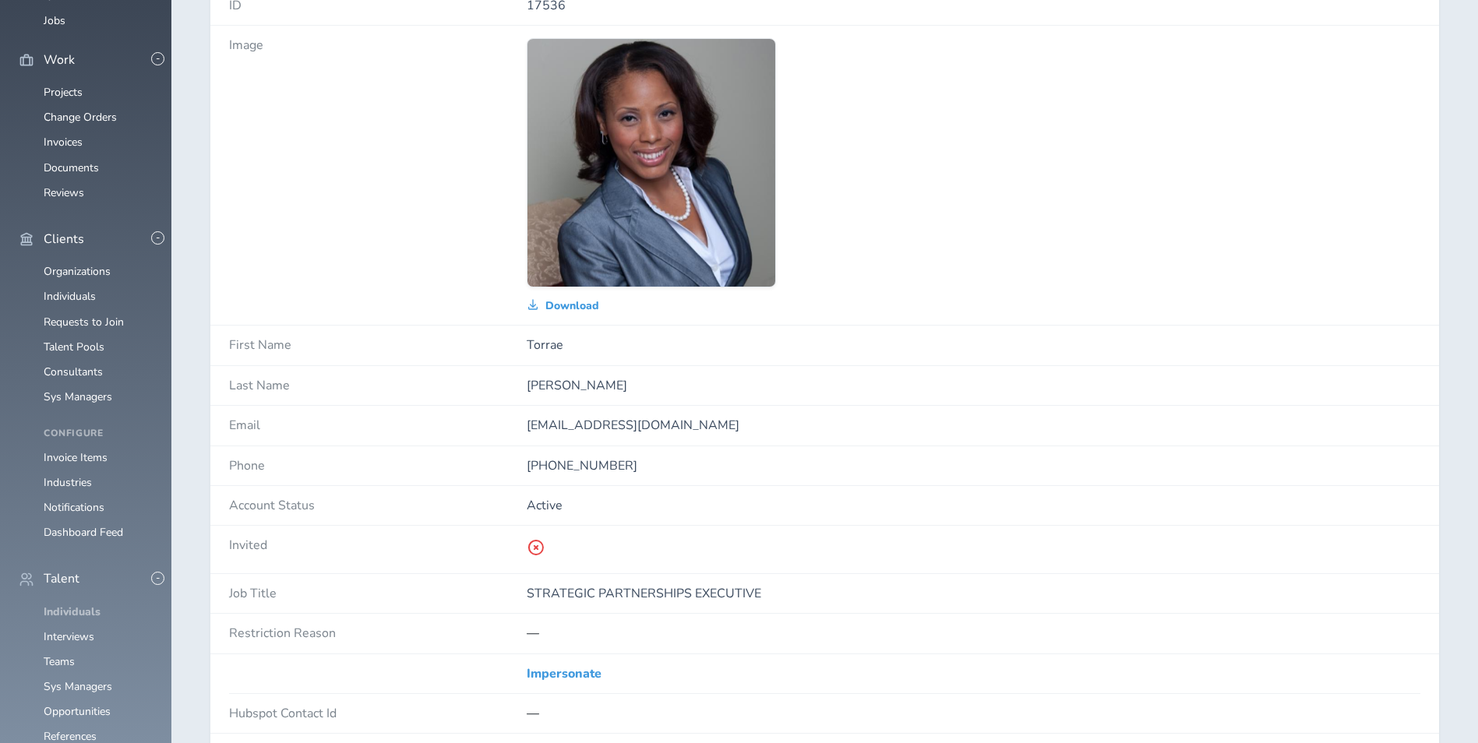
click at [72, 605] on link "Individuals" at bounding box center [72, 612] width 57 height 15
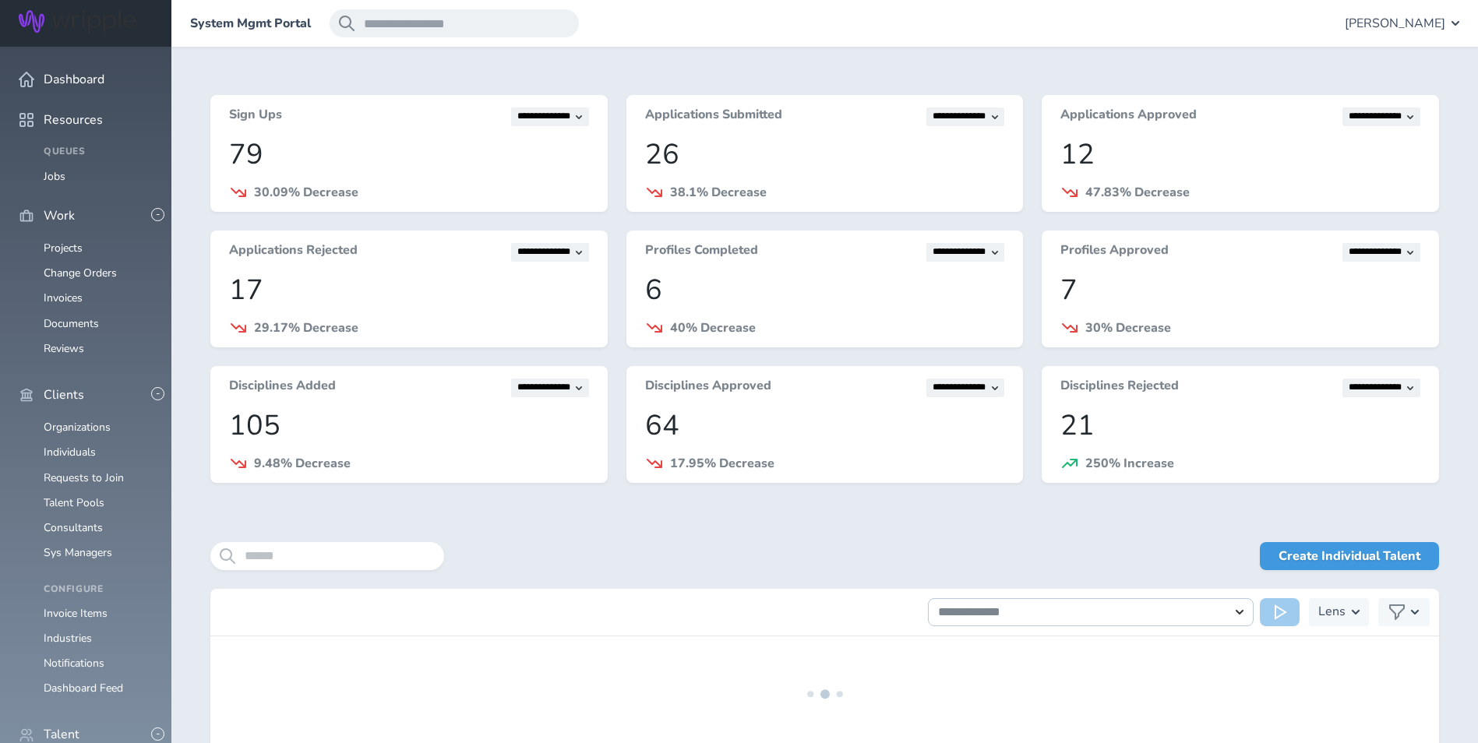
click at [369, 541] on div "**********" at bounding box center [824, 424] width 1229 height 658
click at [369, 566] on input "search" at bounding box center [327, 556] width 234 height 28
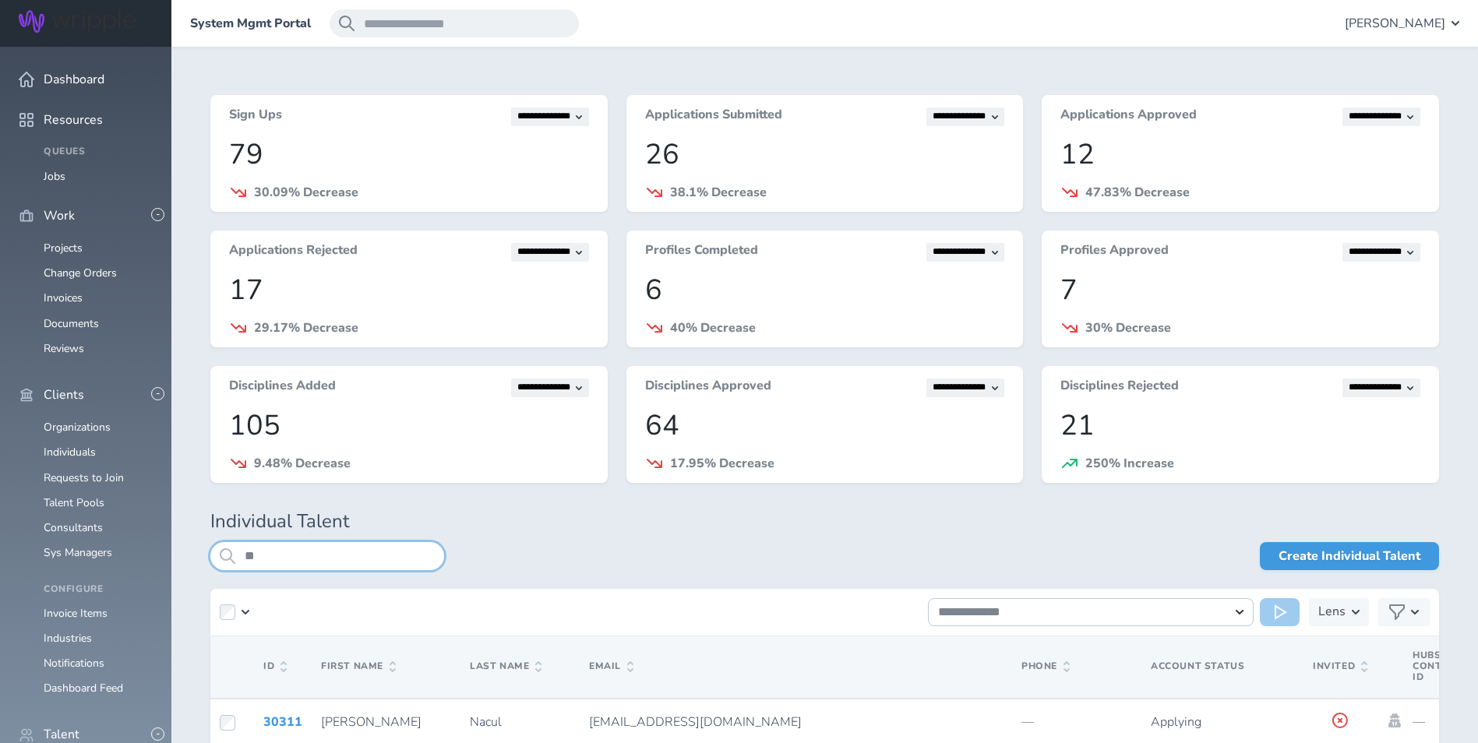
type input "*"
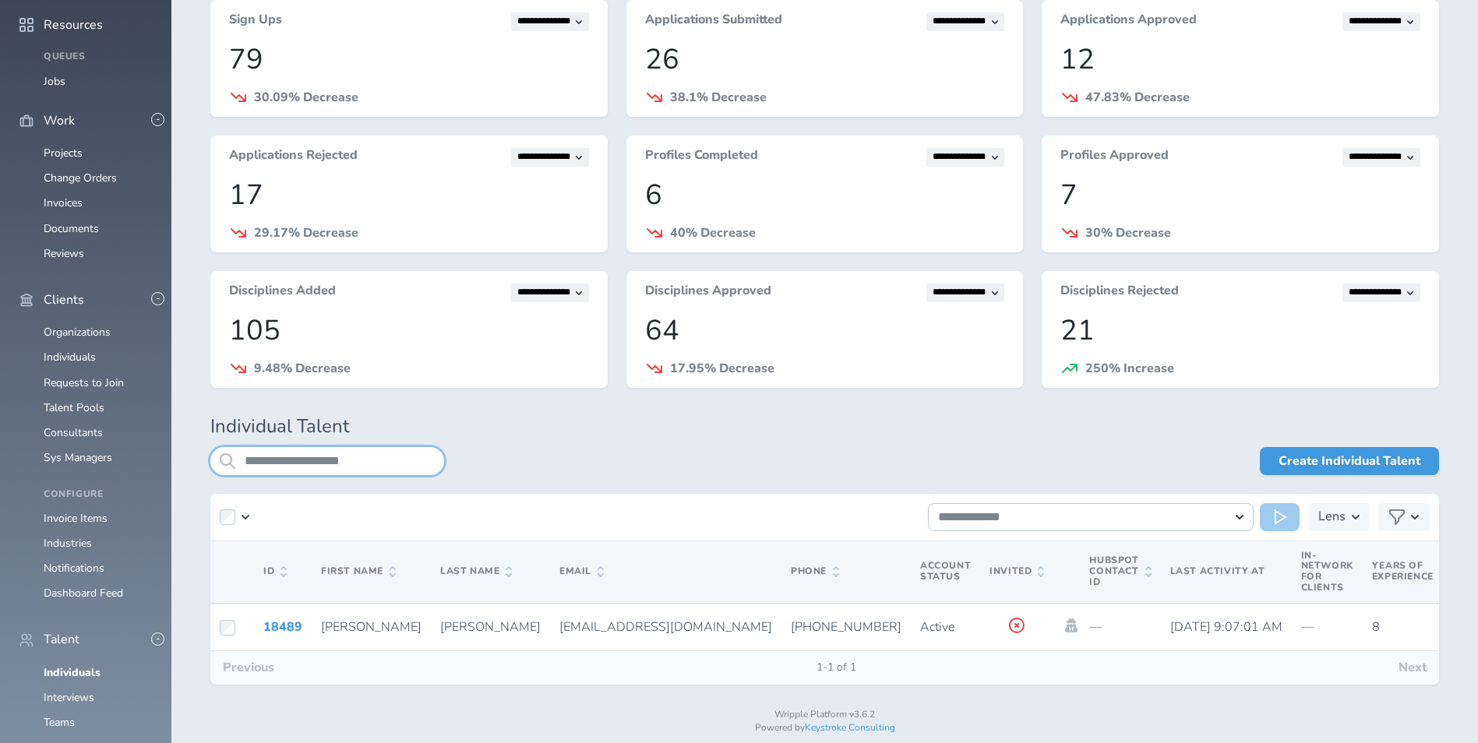
scroll to position [126, 0]
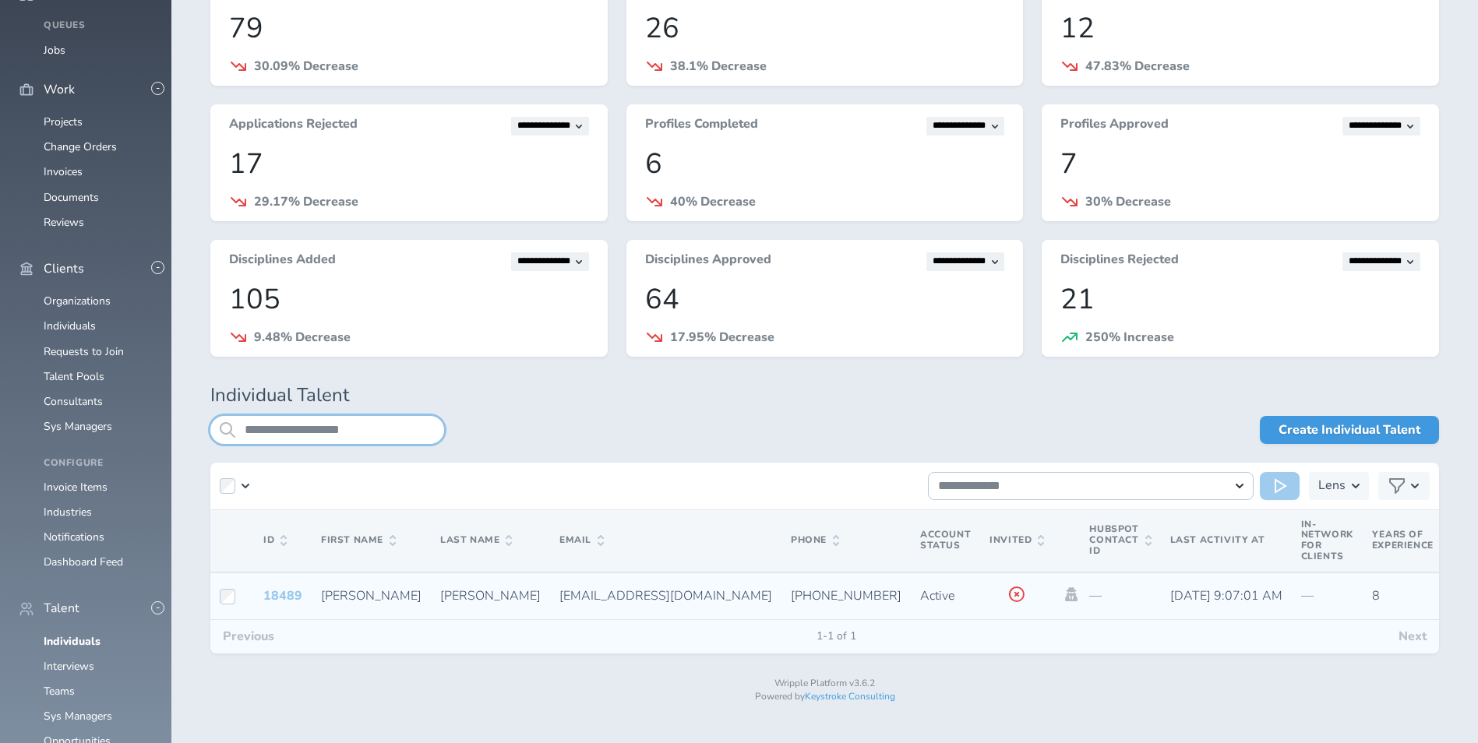
type input "**********"
click at [278, 599] on link "18489" at bounding box center [282, 595] width 39 height 17
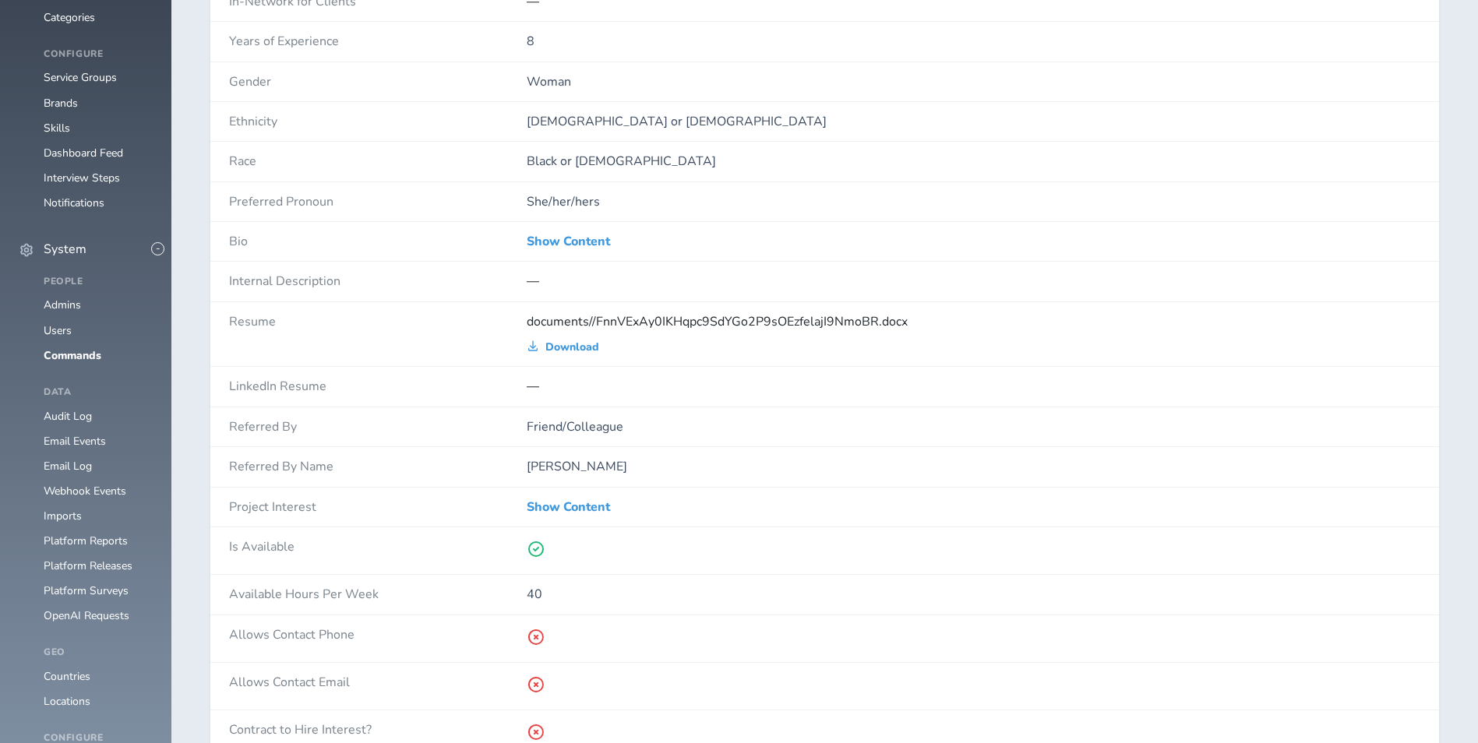
scroll to position [1169, 0]
click at [552, 344] on span "Download" at bounding box center [572, 350] width 54 height 12
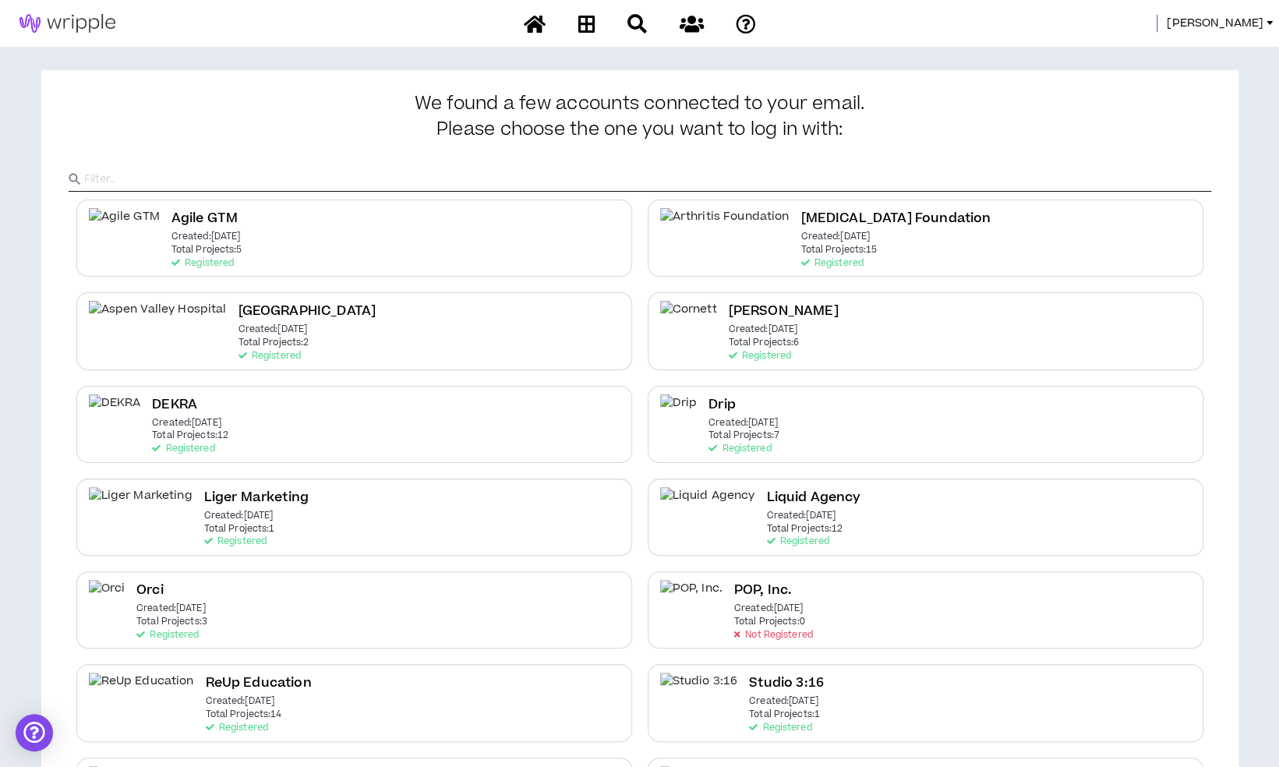
click at [1254, 20] on span "Mason" at bounding box center [1214, 23] width 97 height 17
click at [1176, 65] on link "System Admin Portal" at bounding box center [1198, 52] width 141 height 23
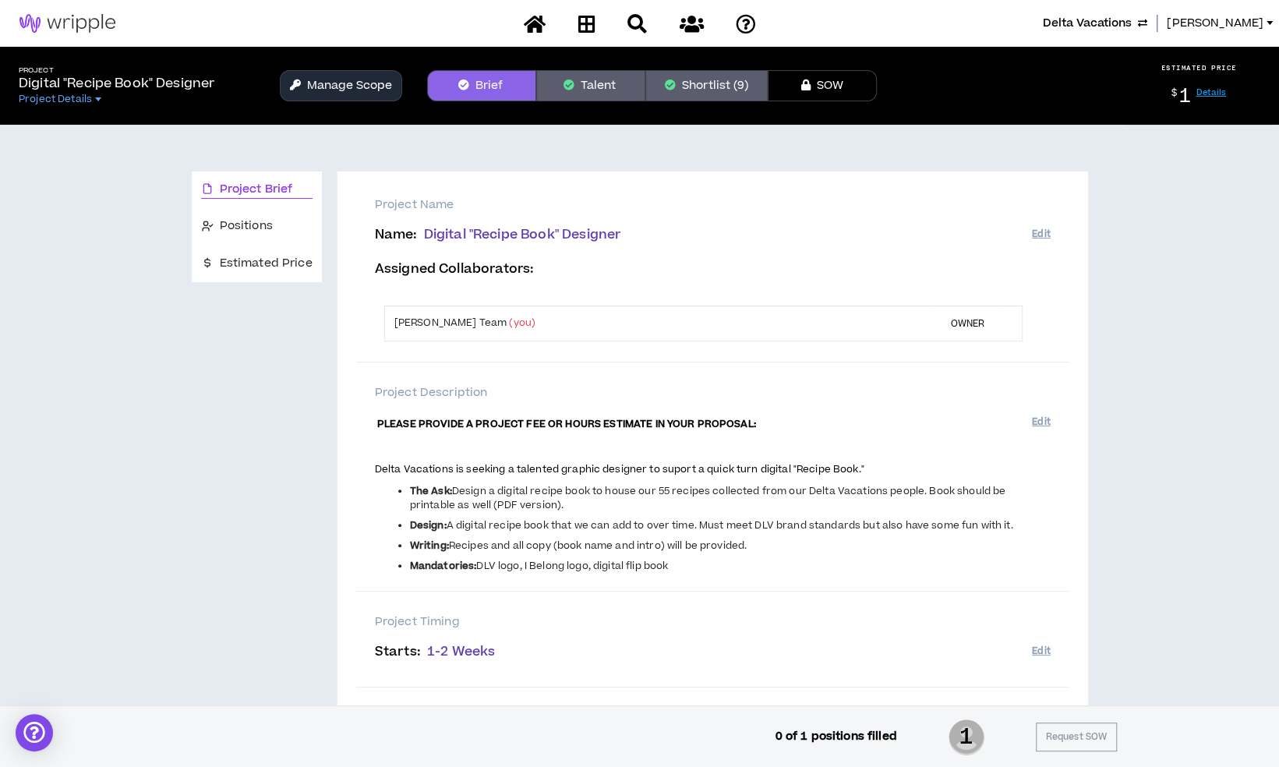
click at [1099, 25] on span "Delta Vacations" at bounding box center [1086, 23] width 89 height 17
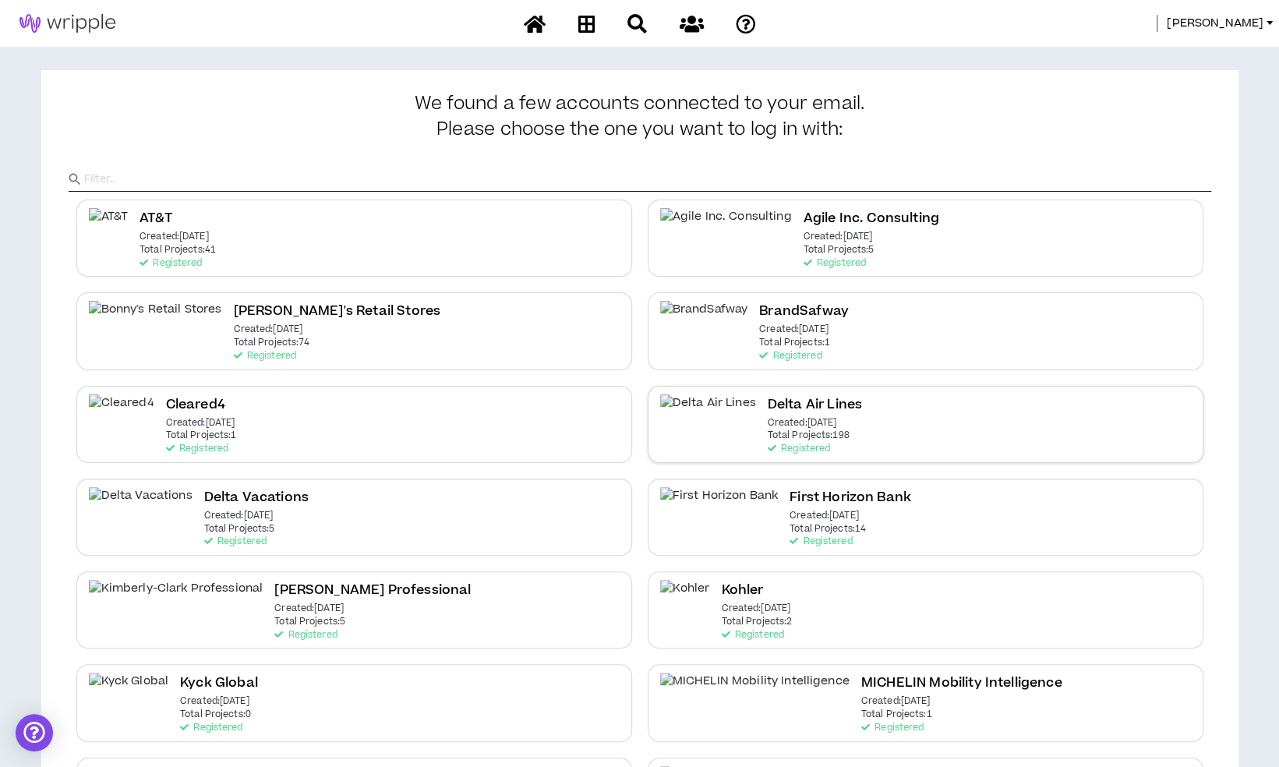
click at [778, 386] on div "Delta Air Lines Created: Dec 7 2020 Total Projects: 198 Registered" at bounding box center [925, 424] width 556 height 77
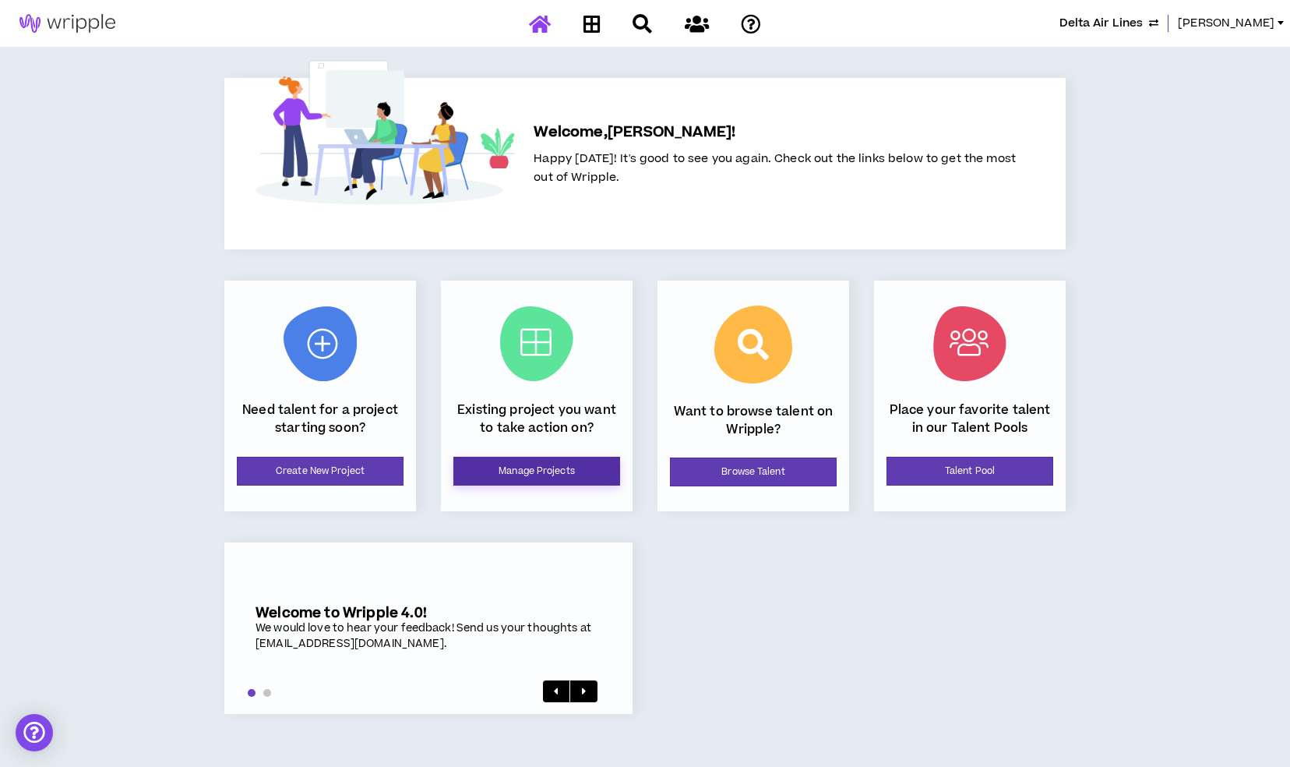
click at [543, 460] on link "Manage Projects" at bounding box center [536, 471] width 167 height 29
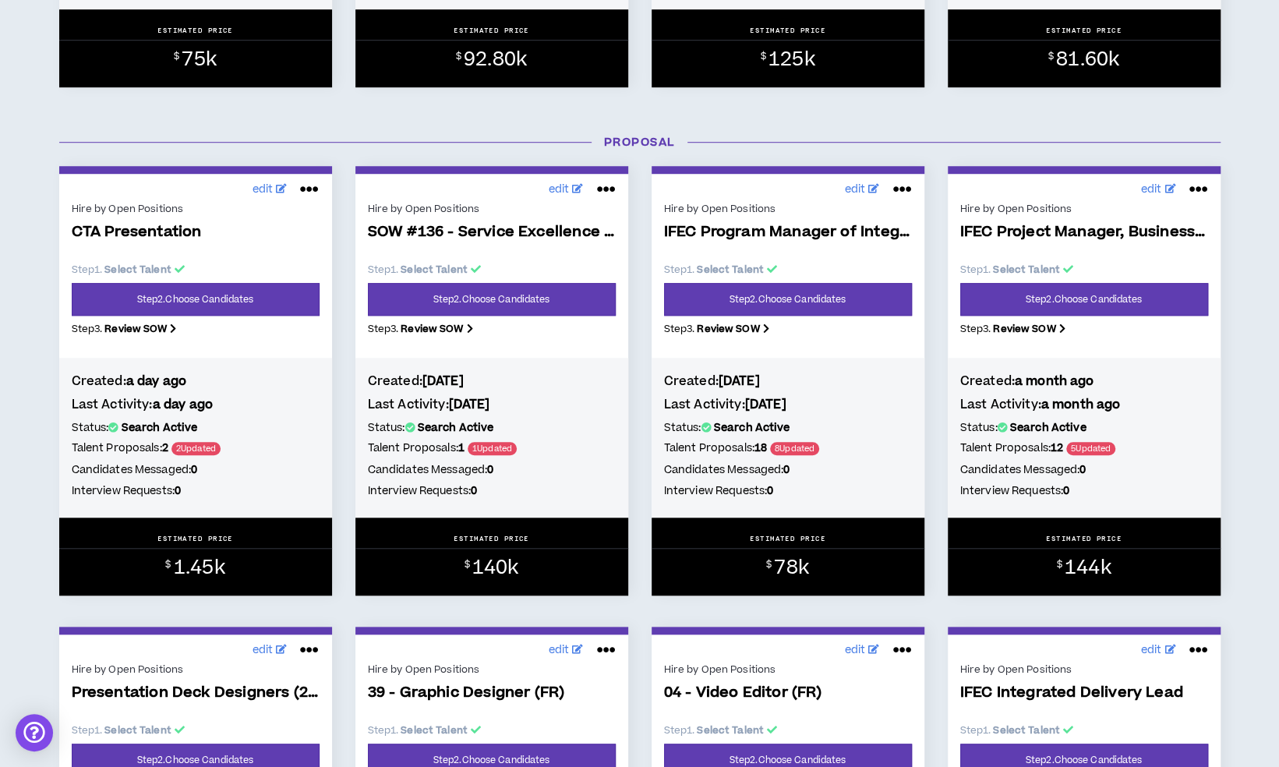
scroll to position [649, 0]
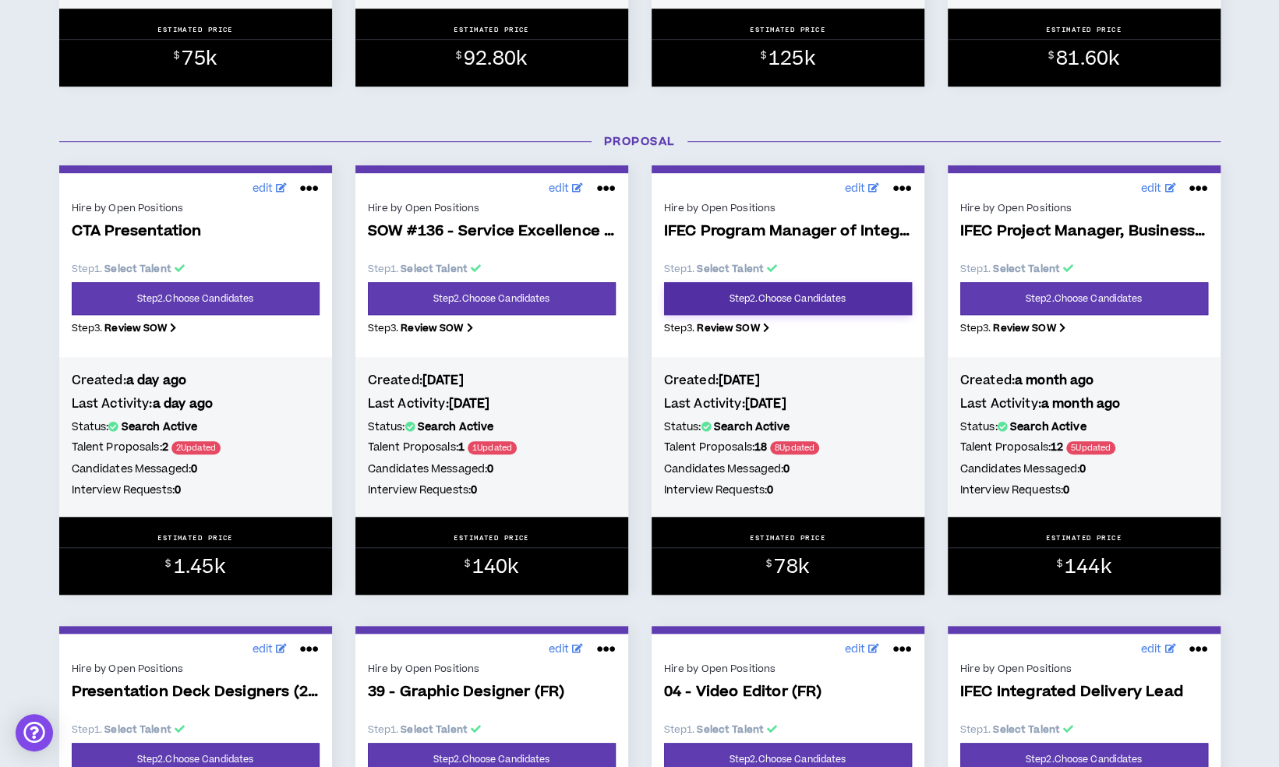
click at [815, 305] on link "Step 2 . Choose Candidates" at bounding box center [788, 298] width 248 height 33
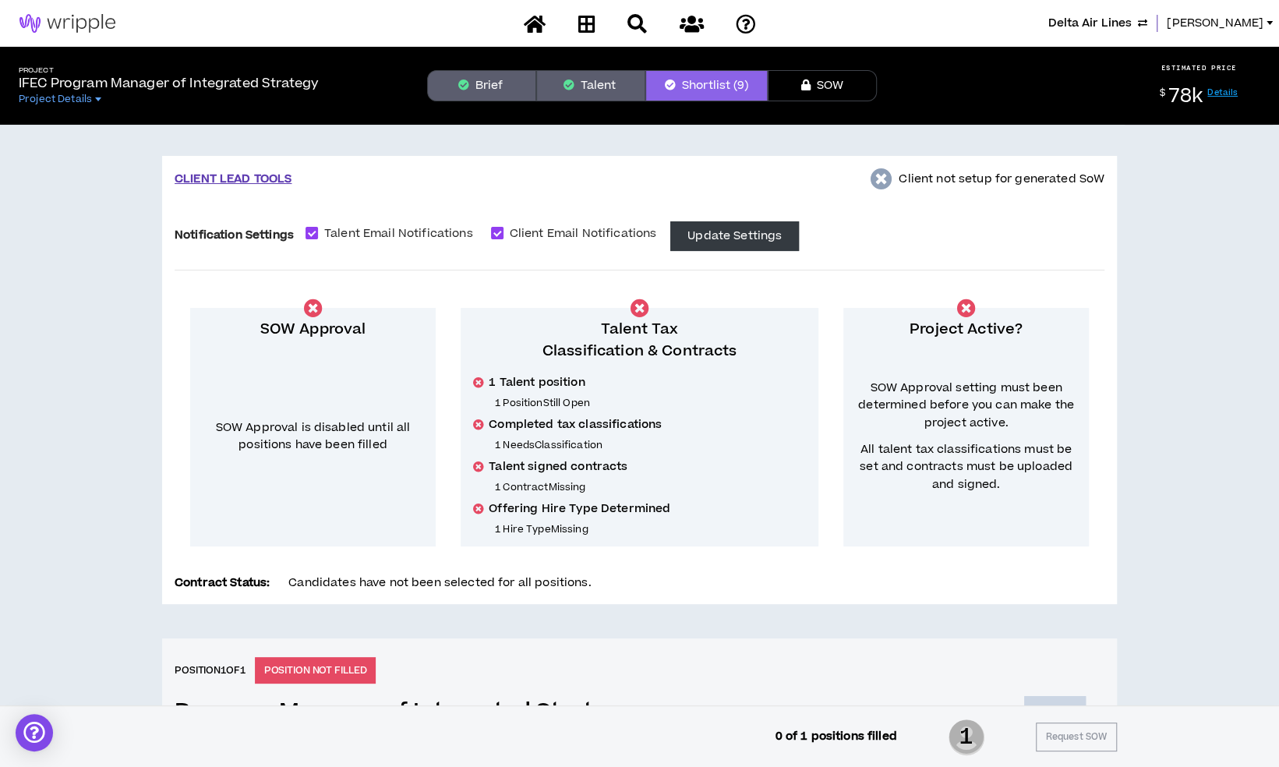
click at [468, 65] on div "Project IFEC Program Manager of Integrated Strategy Project Details Brief Talen…" at bounding box center [639, 86] width 1279 height 78
click at [471, 74] on button "Brief" at bounding box center [481, 85] width 109 height 31
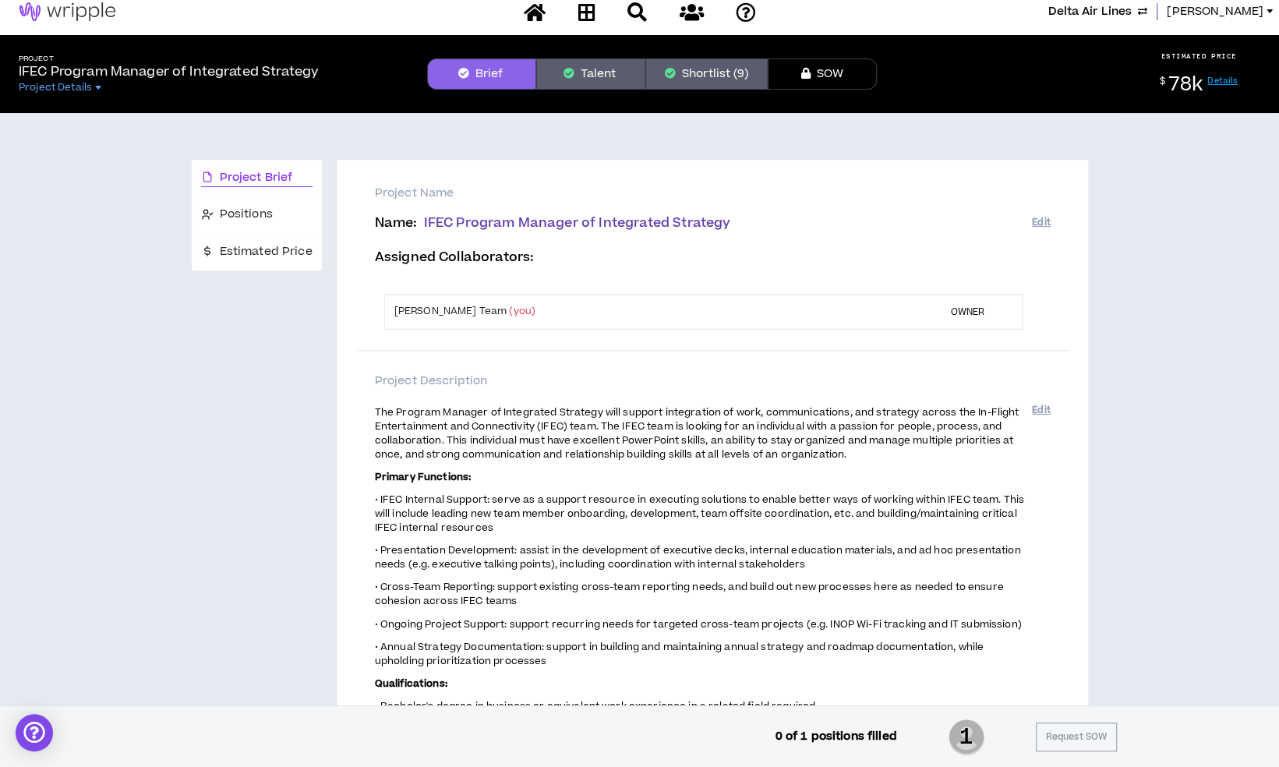
scroll to position [1, 0]
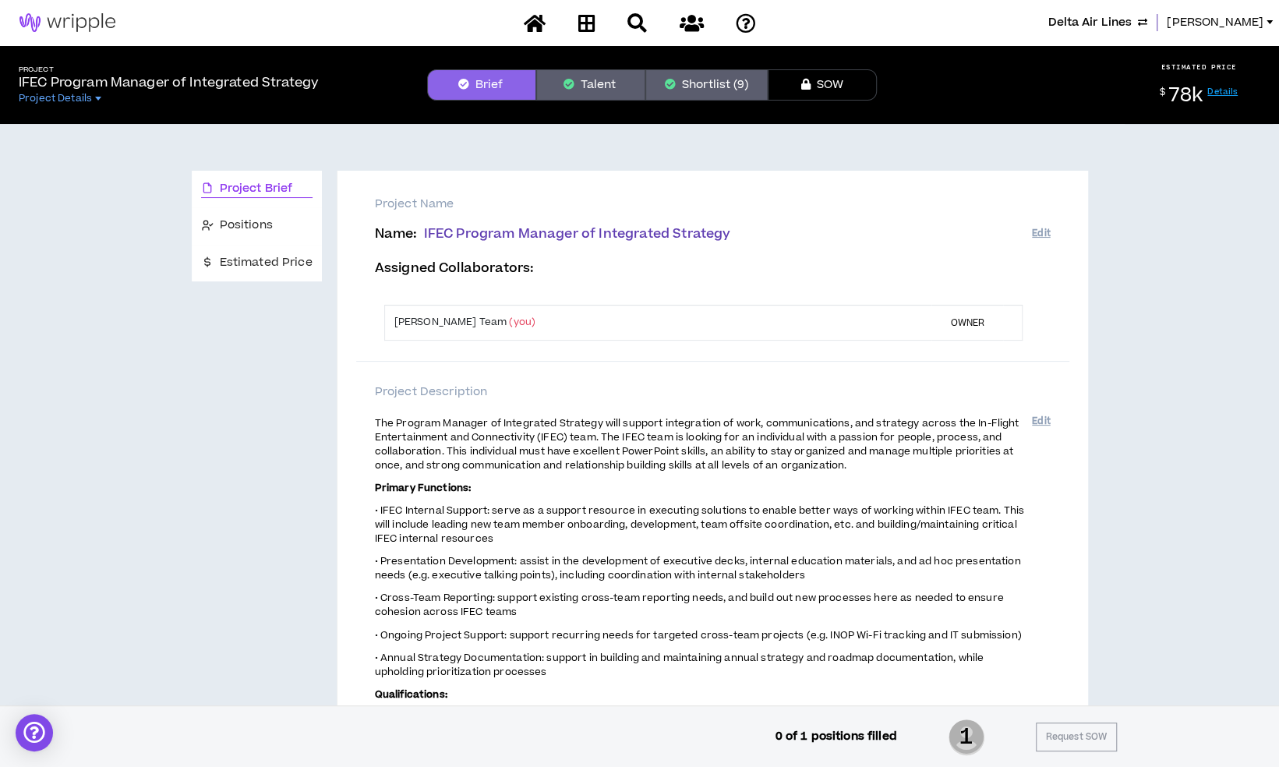
click at [243, 206] on div "Project Brief" at bounding box center [257, 189] width 130 height 37
click at [249, 221] on span "Positions" at bounding box center [246, 225] width 53 height 17
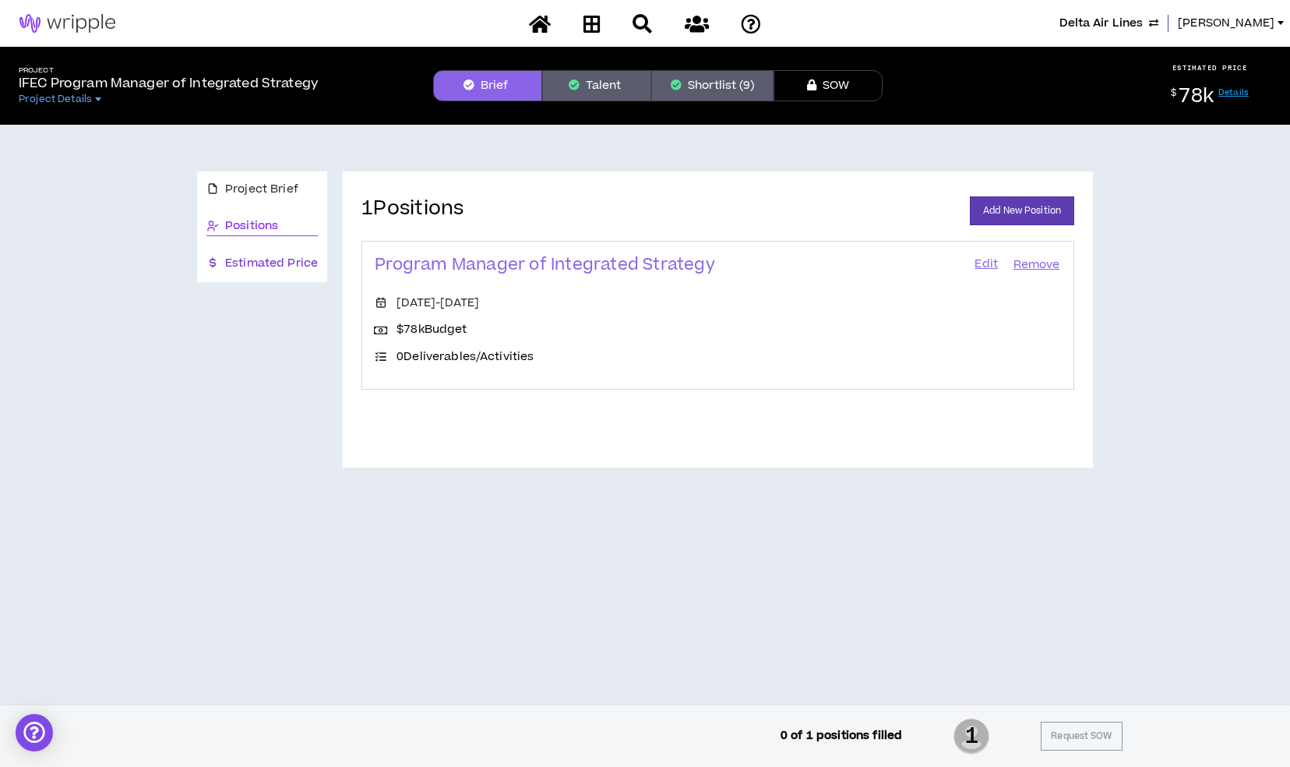
click at [265, 265] on span "Estimated Price" at bounding box center [271, 263] width 93 height 17
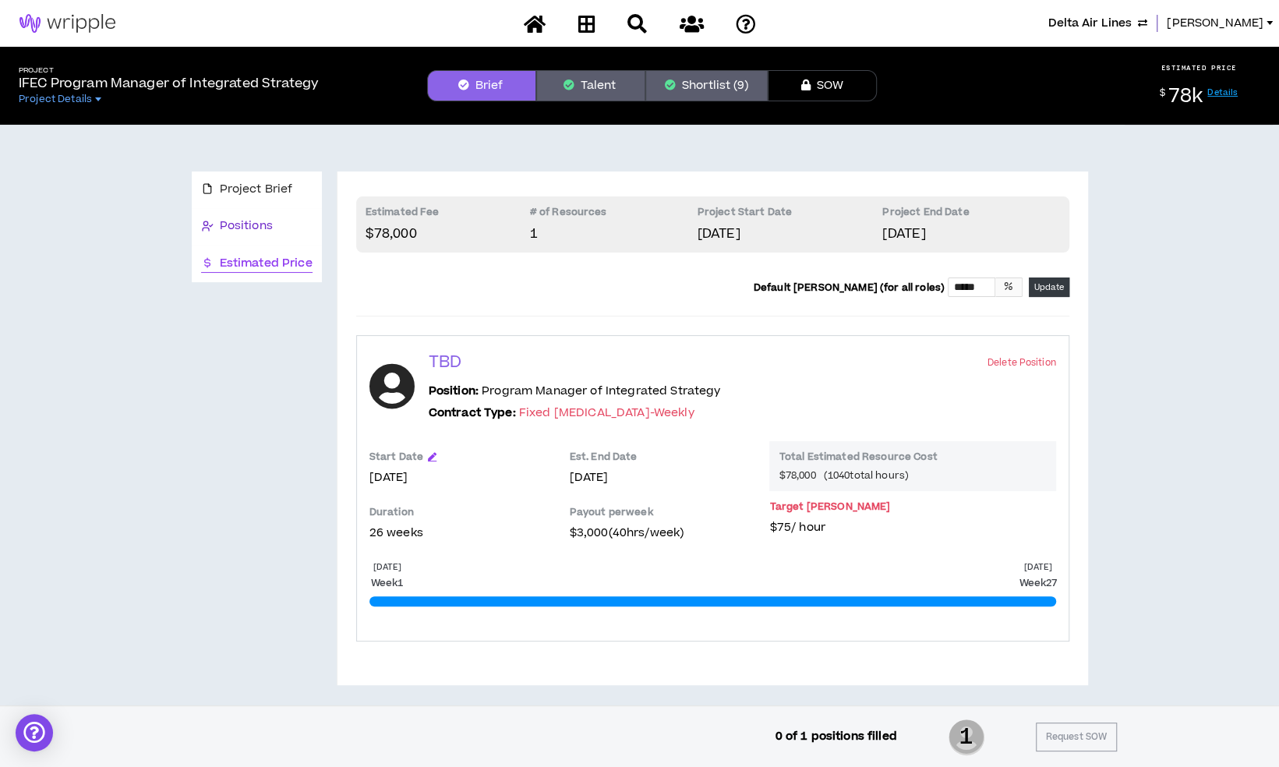
click at [258, 231] on span "Positions" at bounding box center [246, 225] width 53 height 17
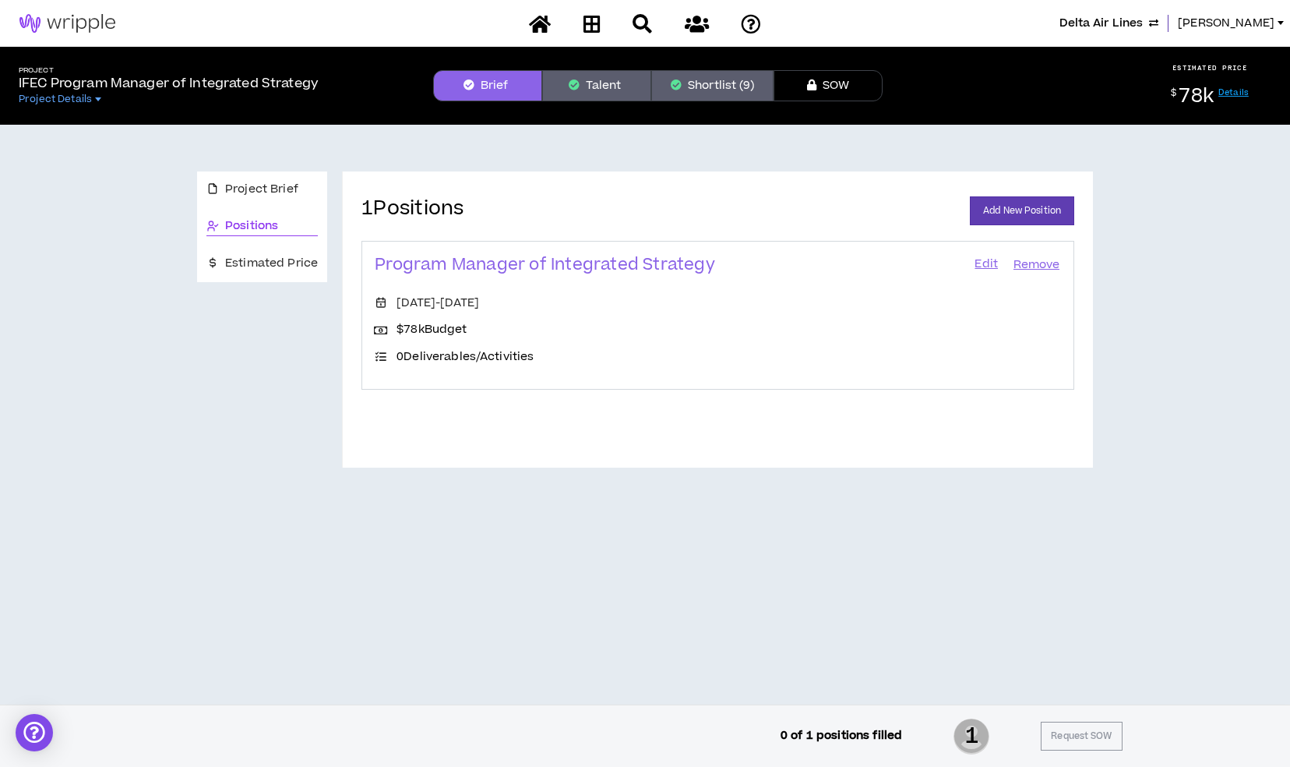
click at [985, 256] on link "Edit" at bounding box center [986, 265] width 26 height 22
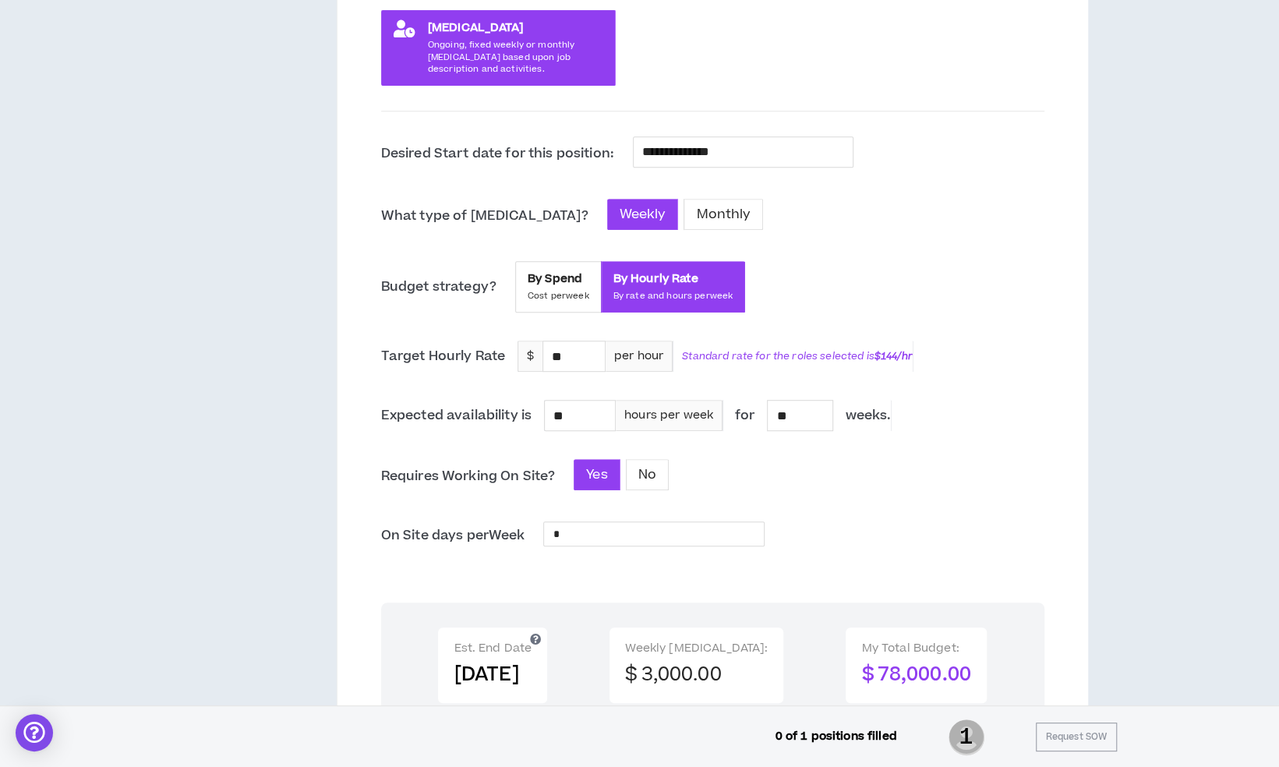
scroll to position [405, 0]
